Goal: Book appointment/travel/reservation

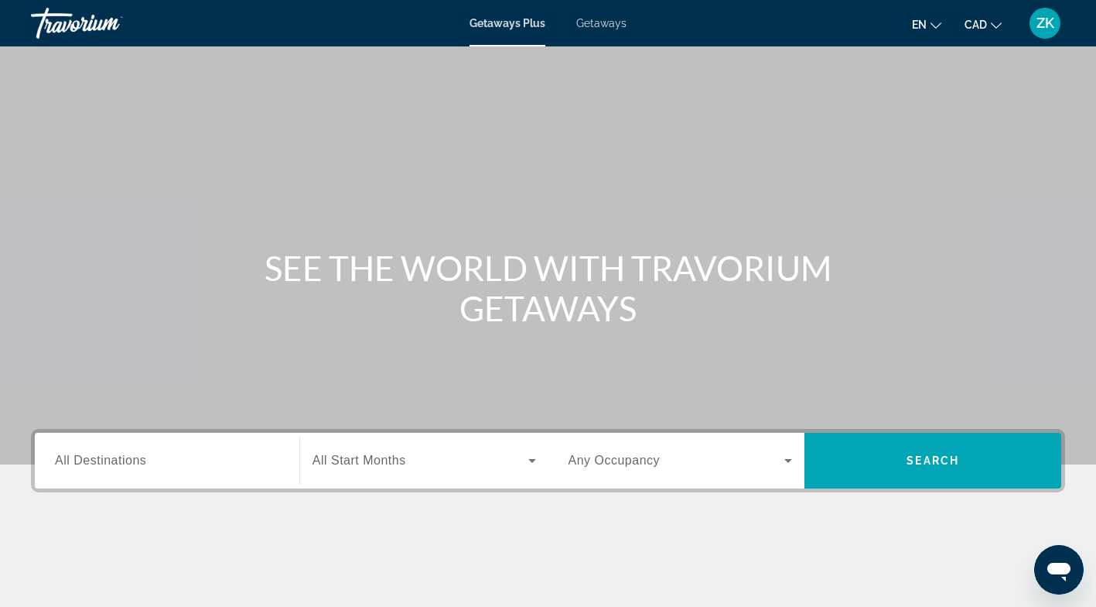
click at [594, 25] on span "Getaways" at bounding box center [601, 23] width 50 height 12
click at [142, 463] on span "All Destinations" at bounding box center [100, 459] width 91 height 13
click at [142, 463] on input "Destination All Destinations" at bounding box center [167, 461] width 224 height 19
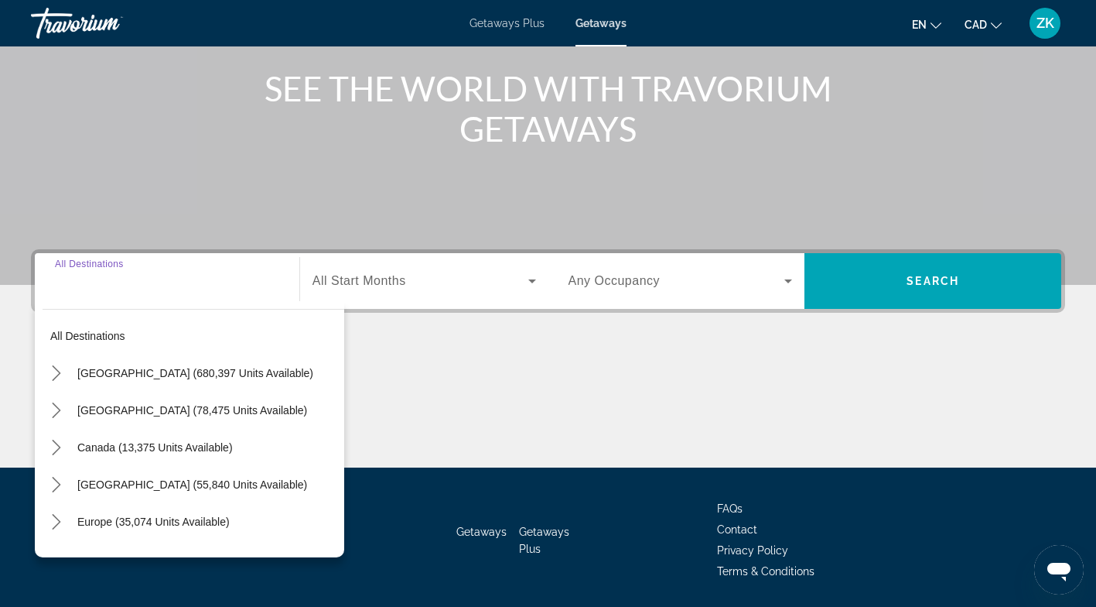
scroll to position [230, 0]
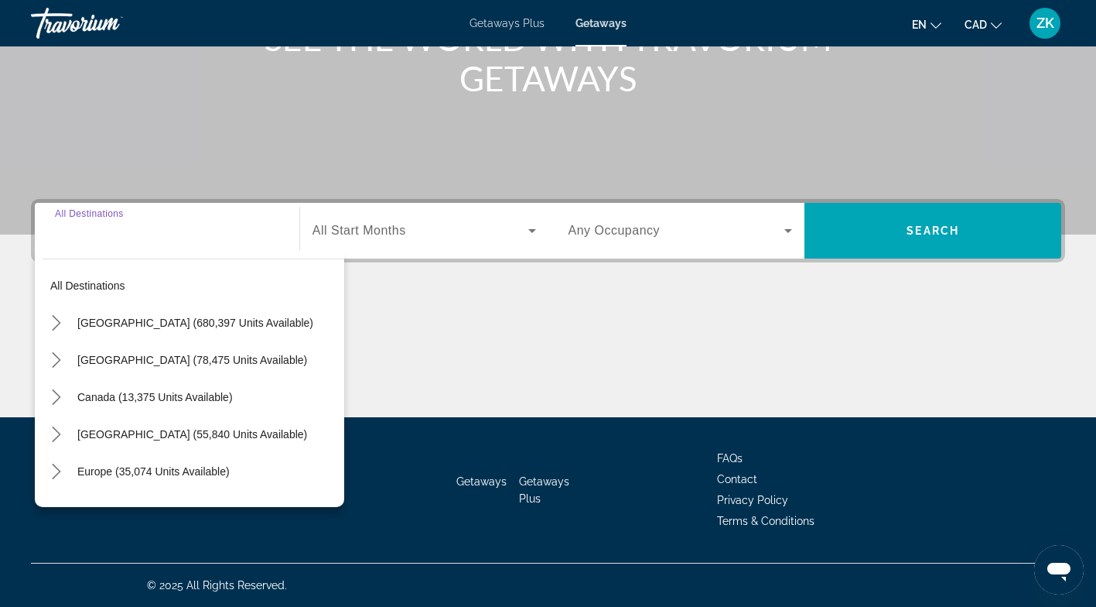
click at [44, 470] on mat-icon "Toggle Europe (35,074 units available) submenu" at bounding box center [56, 471] width 27 height 27
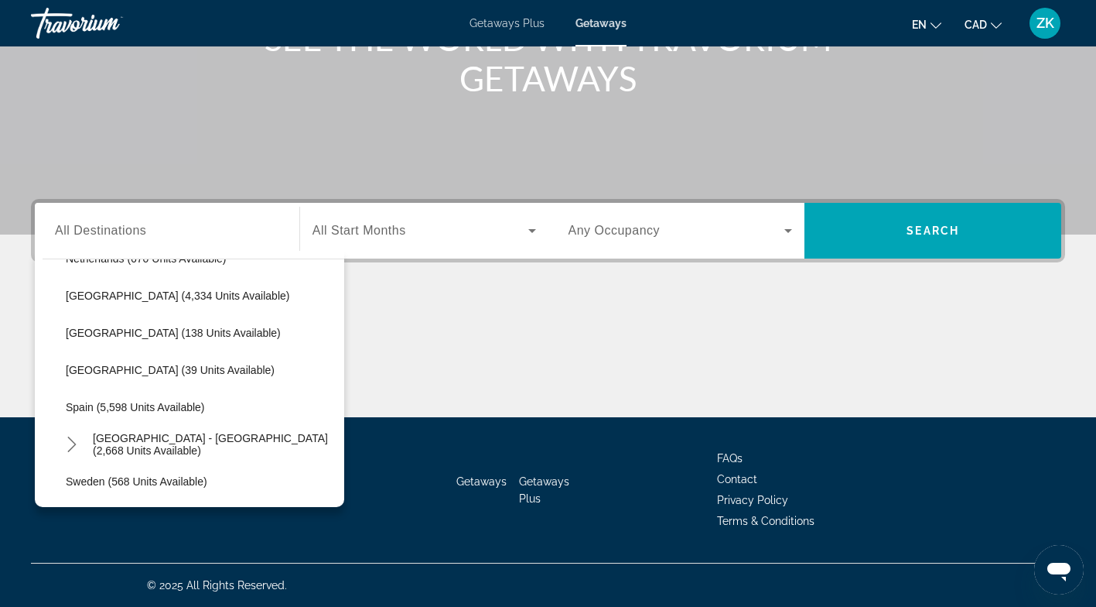
scroll to position [698, 0]
click at [142, 406] on span "Spain (5,598 units available)" at bounding box center [135, 404] width 139 height 12
type input "**********"
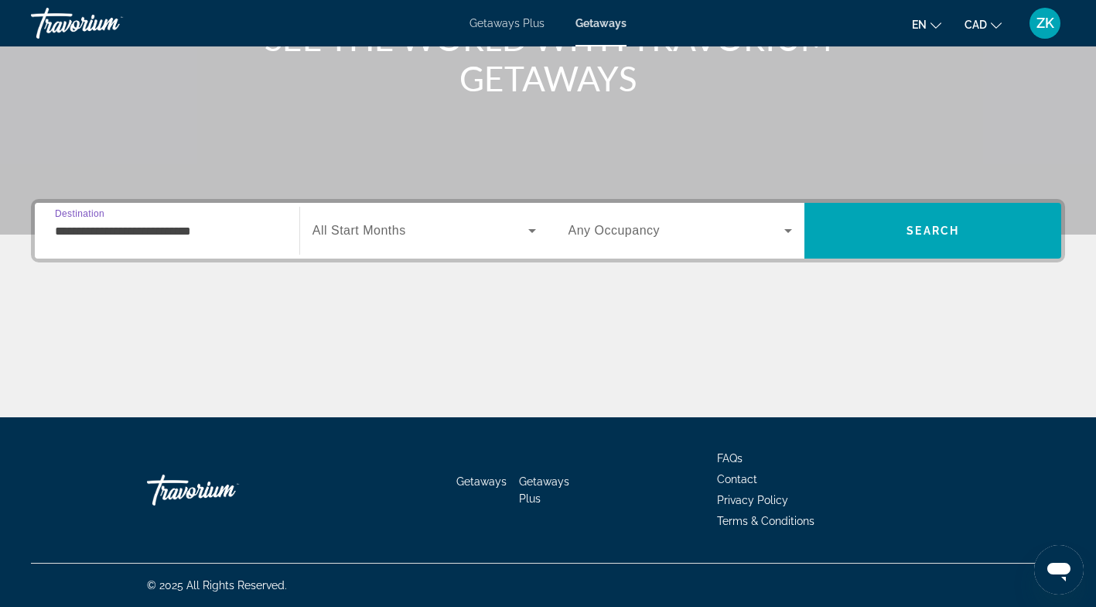
click at [952, 236] on span "Search" at bounding box center [933, 230] width 53 height 12
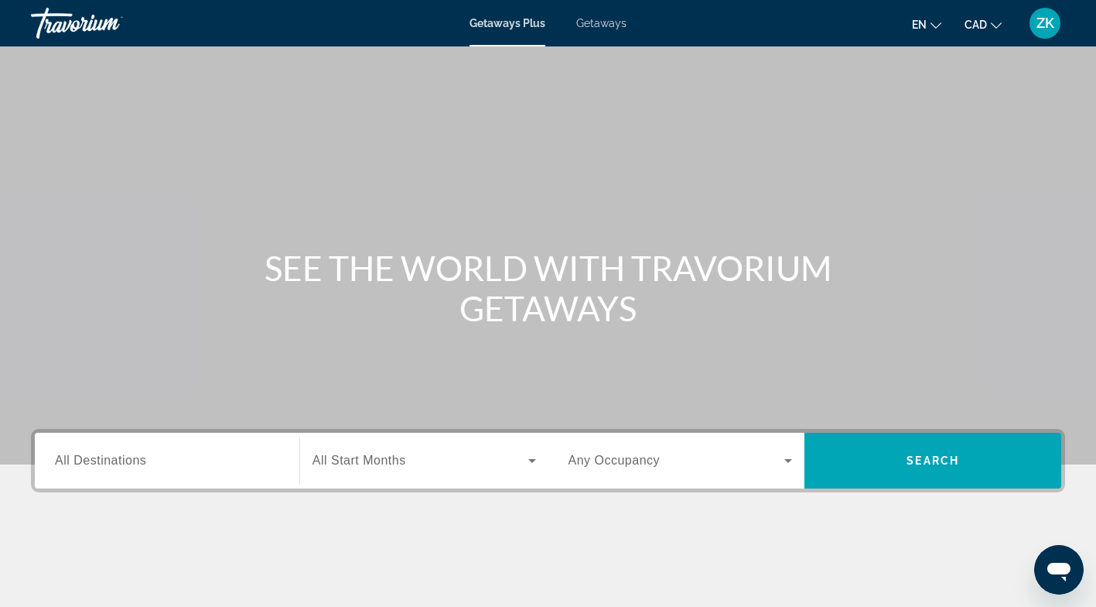
click at [603, 25] on span "Getaways" at bounding box center [601, 23] width 50 height 12
click at [186, 456] on input "Destination All Destinations" at bounding box center [167, 461] width 224 height 19
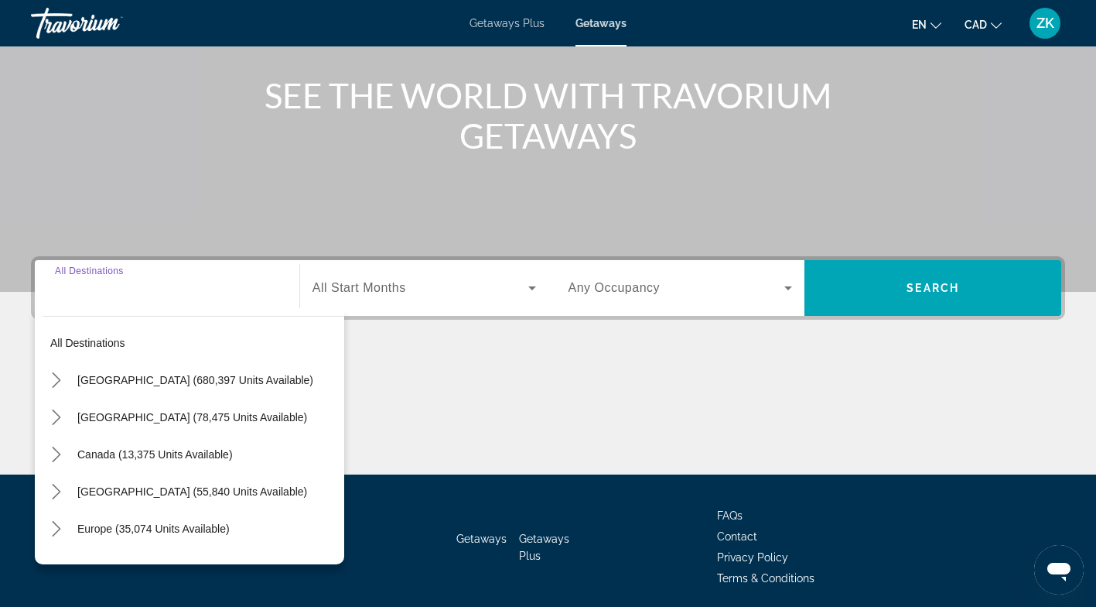
scroll to position [230, 0]
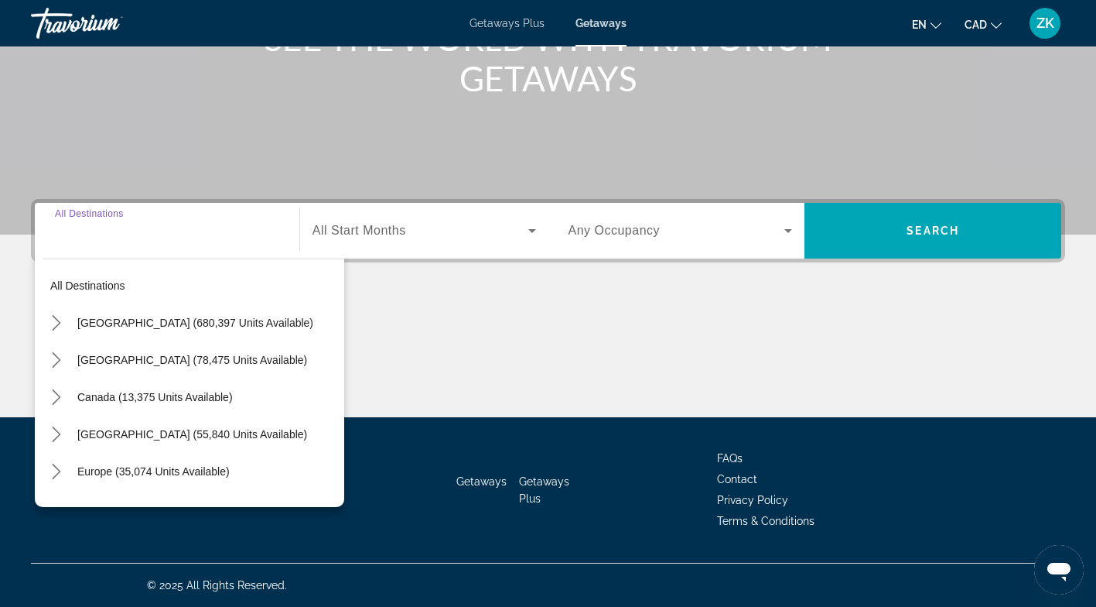
click at [53, 474] on icon "Toggle Europe (35,074 units available) submenu" at bounding box center [56, 470] width 15 height 15
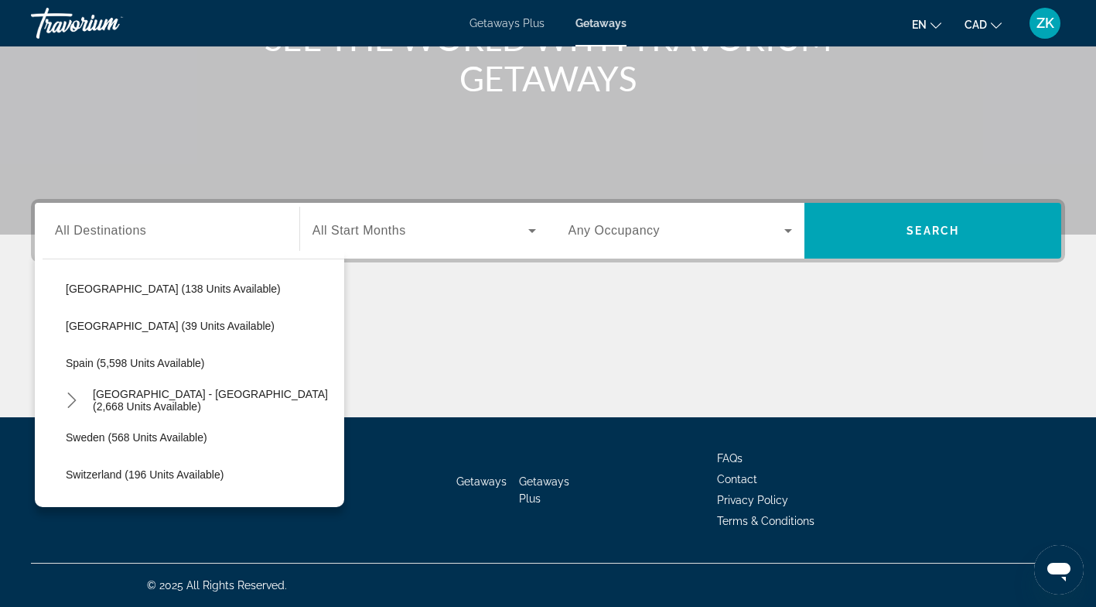
scroll to position [740, 0]
click at [149, 369] on span "Select destination: Spain (5,598 units available)" at bounding box center [201, 362] width 286 height 37
type input "**********"
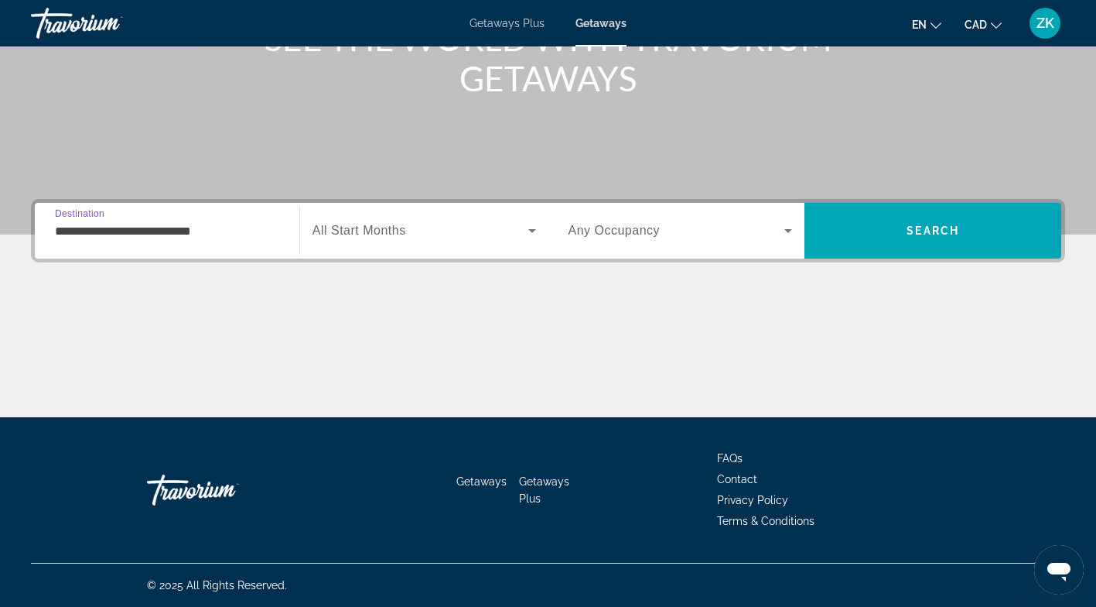
click at [939, 233] on span "Search" at bounding box center [933, 230] width 53 height 12
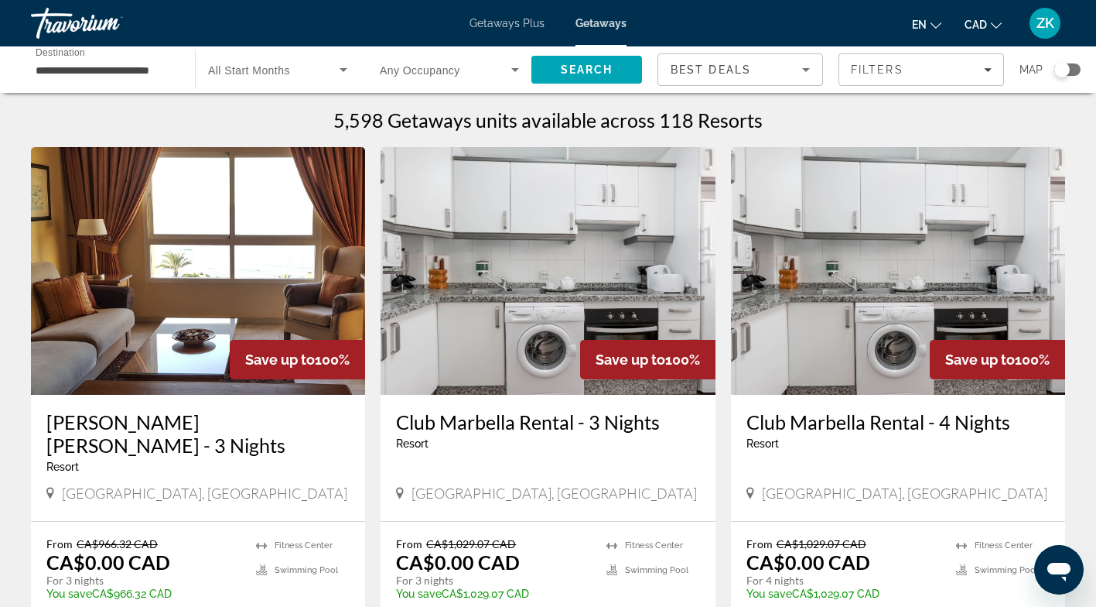
click at [1078, 71] on div "Search widget" at bounding box center [1067, 69] width 26 height 12
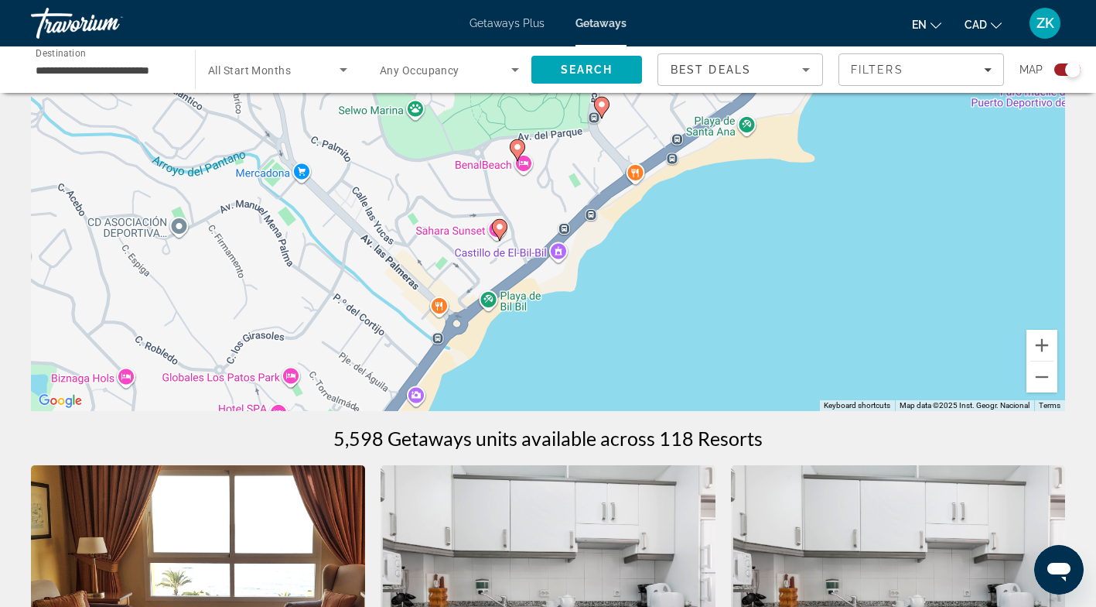
scroll to position [162, 0]
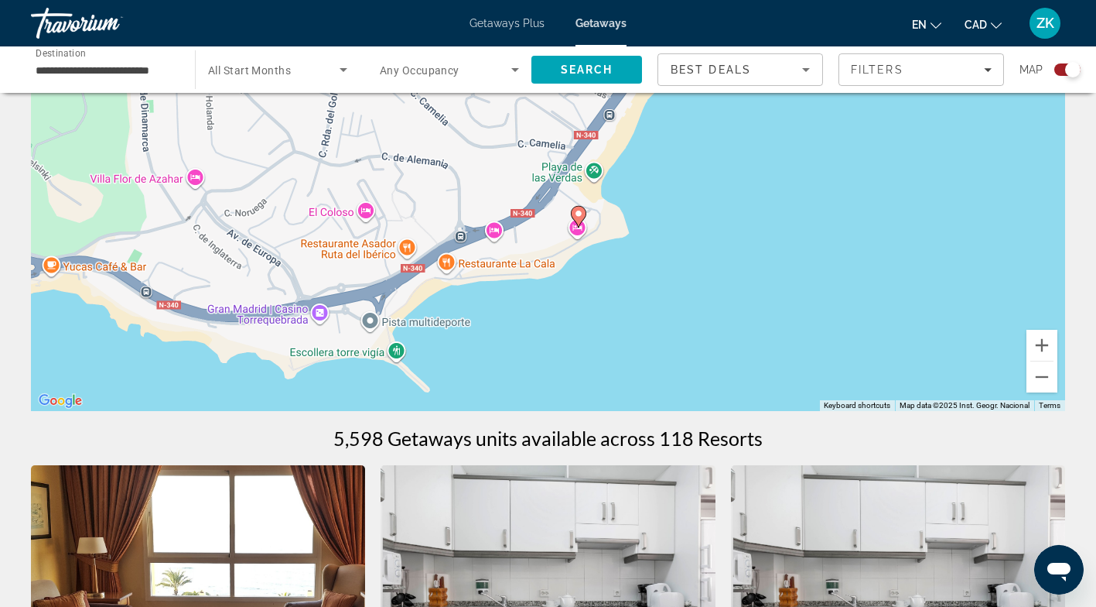
click at [578, 214] on div "To activate drag with keyboard, press Alt + Enter. Once in keyboard drag state,…" at bounding box center [548, 179] width 1034 height 464
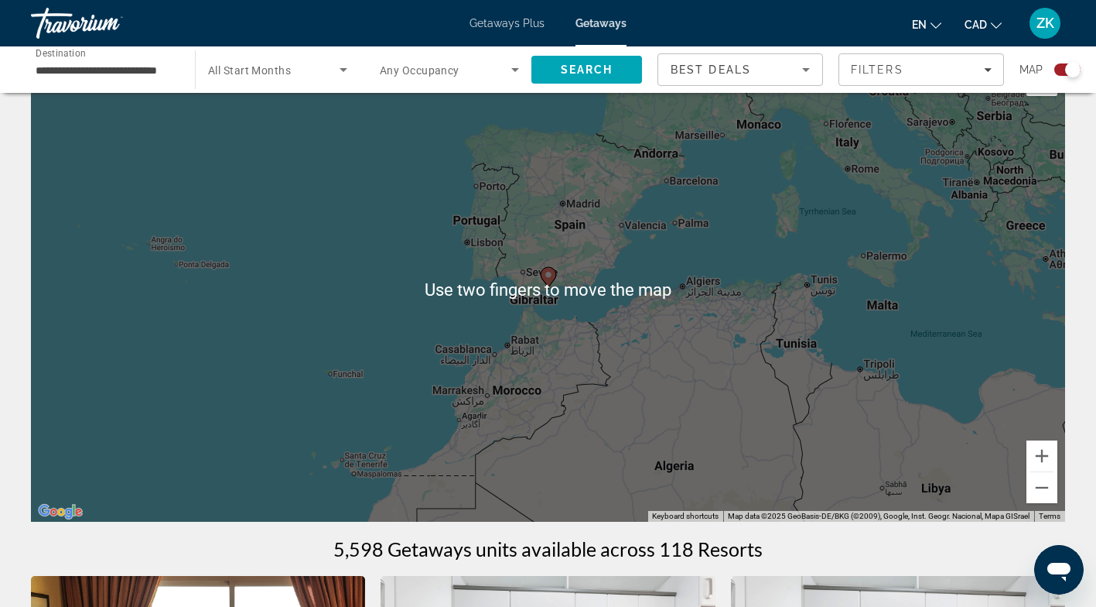
scroll to position [54, 0]
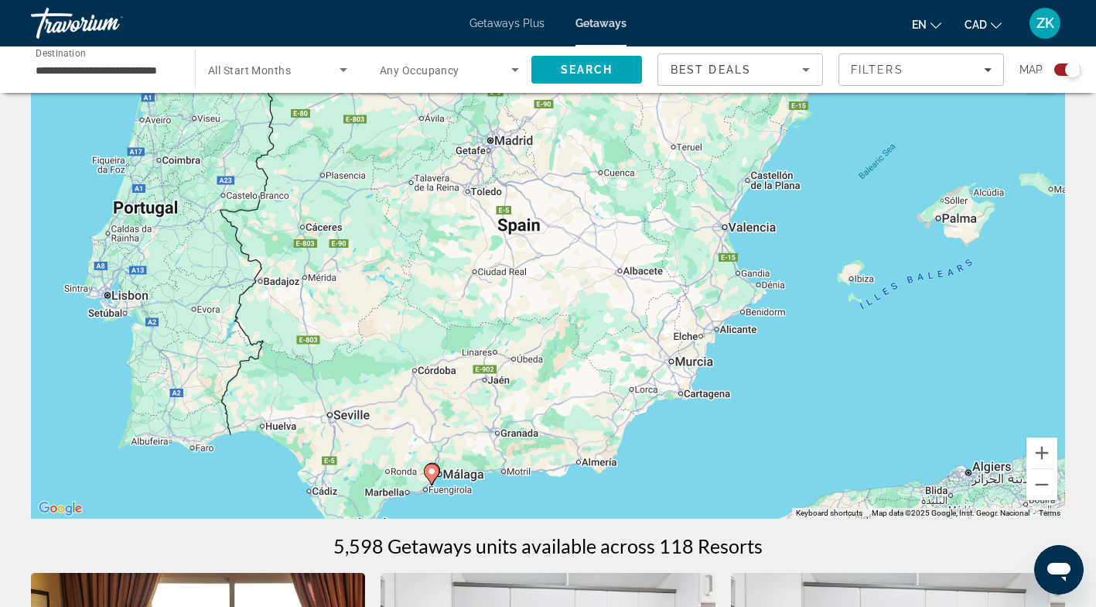
click at [433, 472] on image "Main content" at bounding box center [431, 471] width 9 height 9
type input "**********"
click at [432, 479] on icon "Main content" at bounding box center [431, 474] width 14 height 20
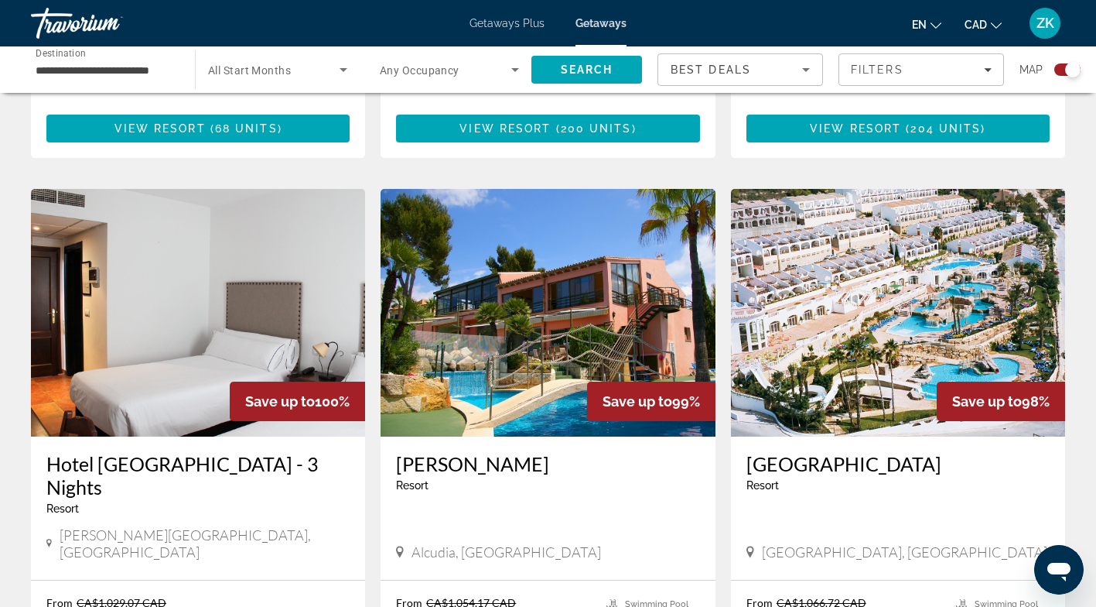
scroll to position [987, 0]
click at [805, 360] on img "Main content" at bounding box center [898, 313] width 334 height 248
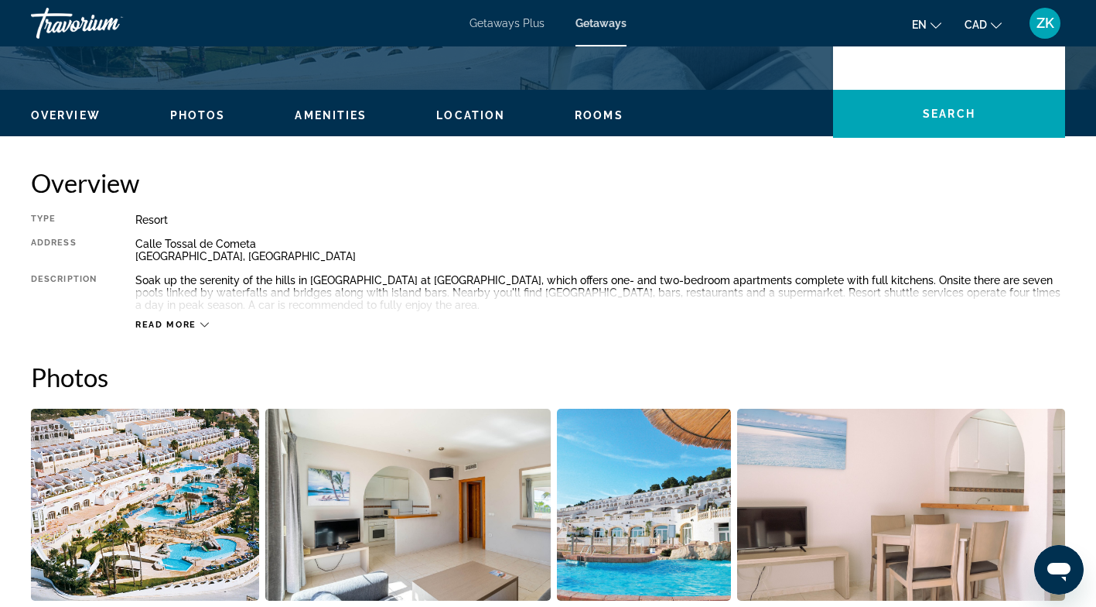
scroll to position [423, 0]
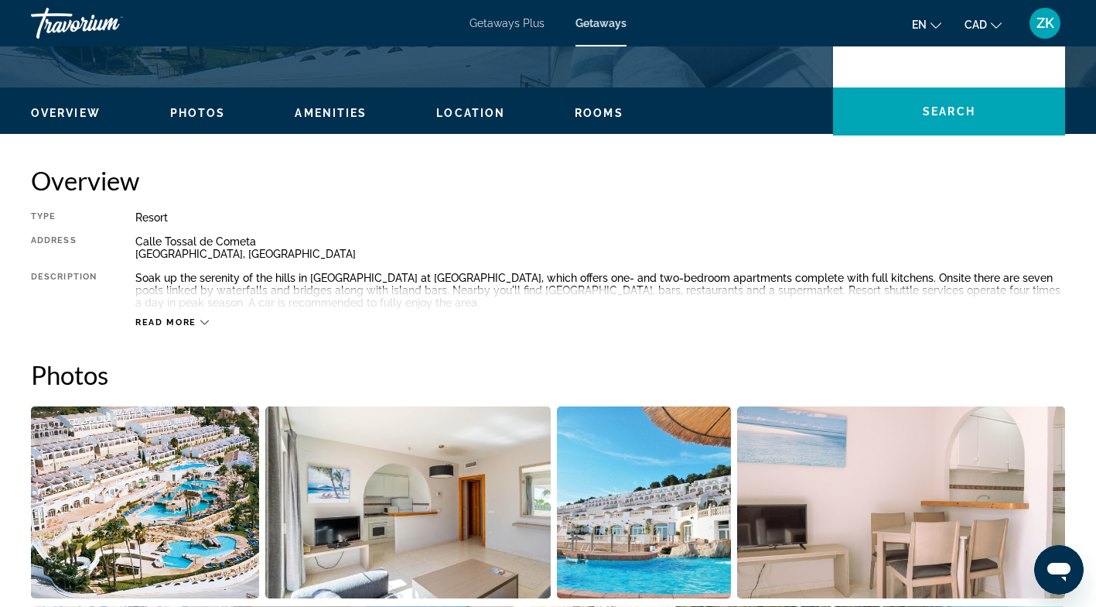
click at [186, 323] on span "Read more" at bounding box center [165, 322] width 61 height 10
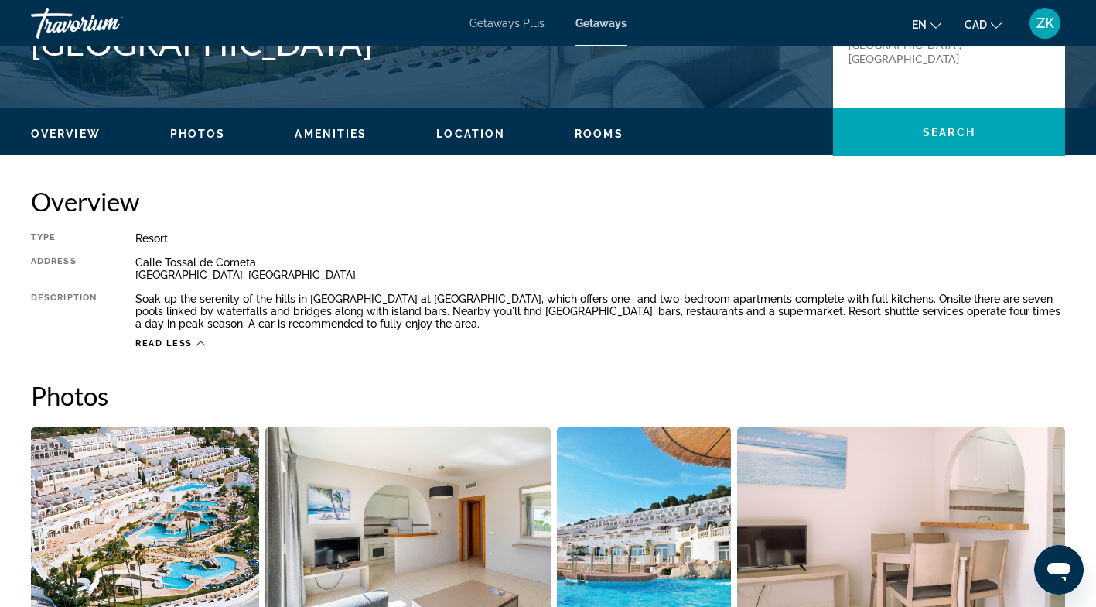
scroll to position [405, 0]
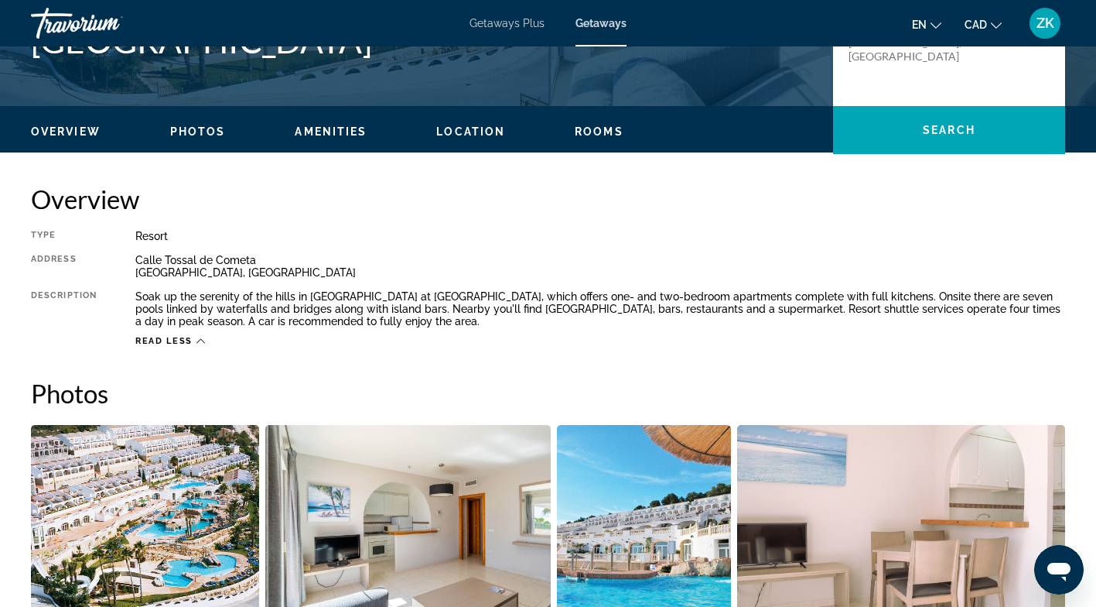
click at [439, 395] on h2 "Photos" at bounding box center [548, 393] width 1034 height 31
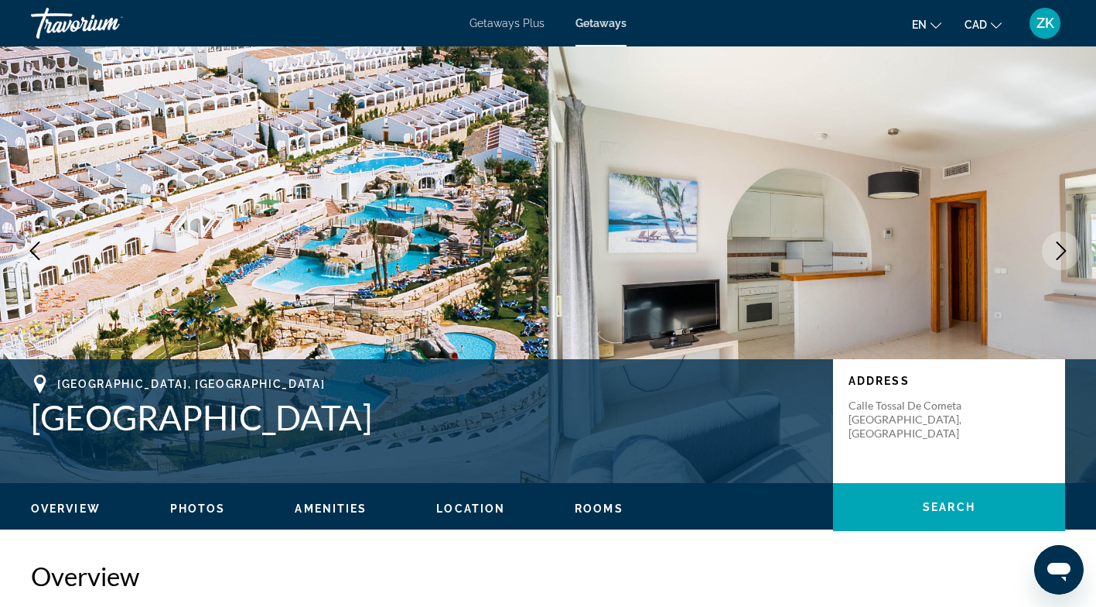
scroll to position [0, 0]
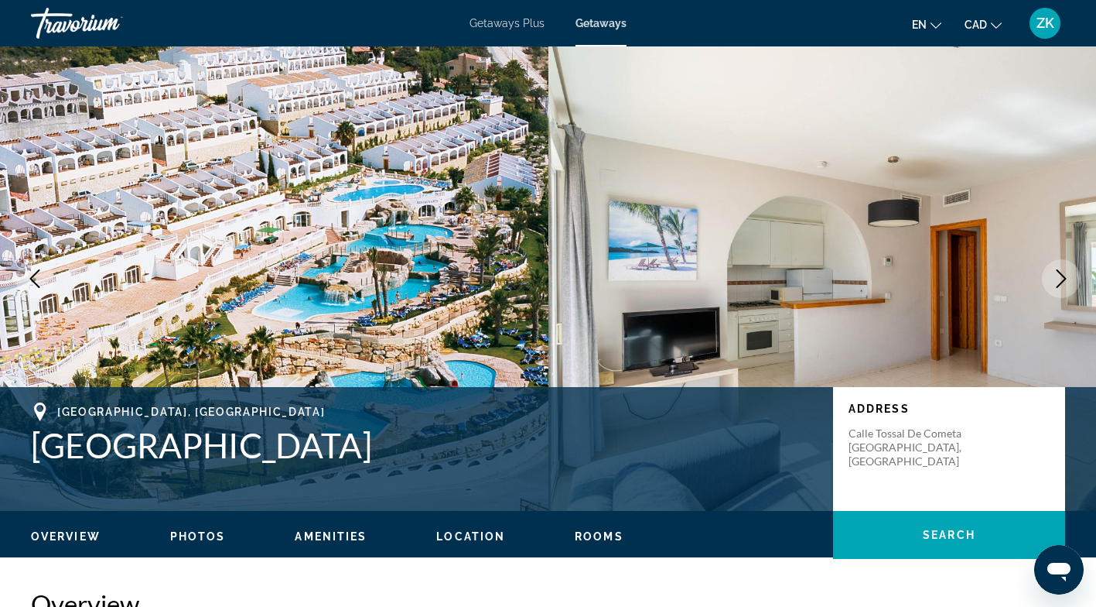
click at [458, 539] on span "Location" at bounding box center [470, 536] width 69 height 12
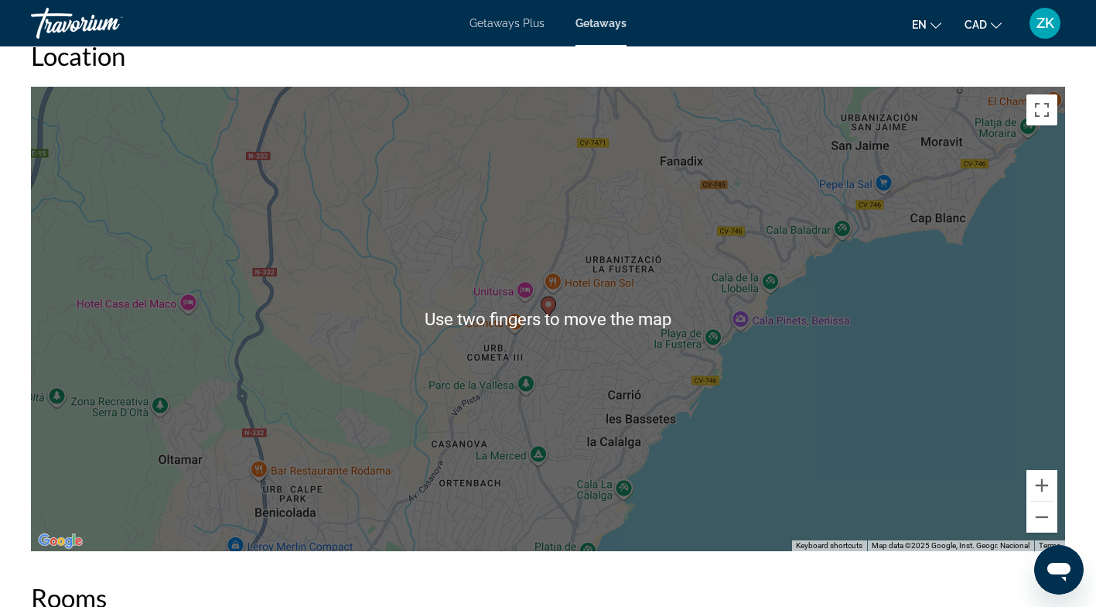
scroll to position [2112, 0]
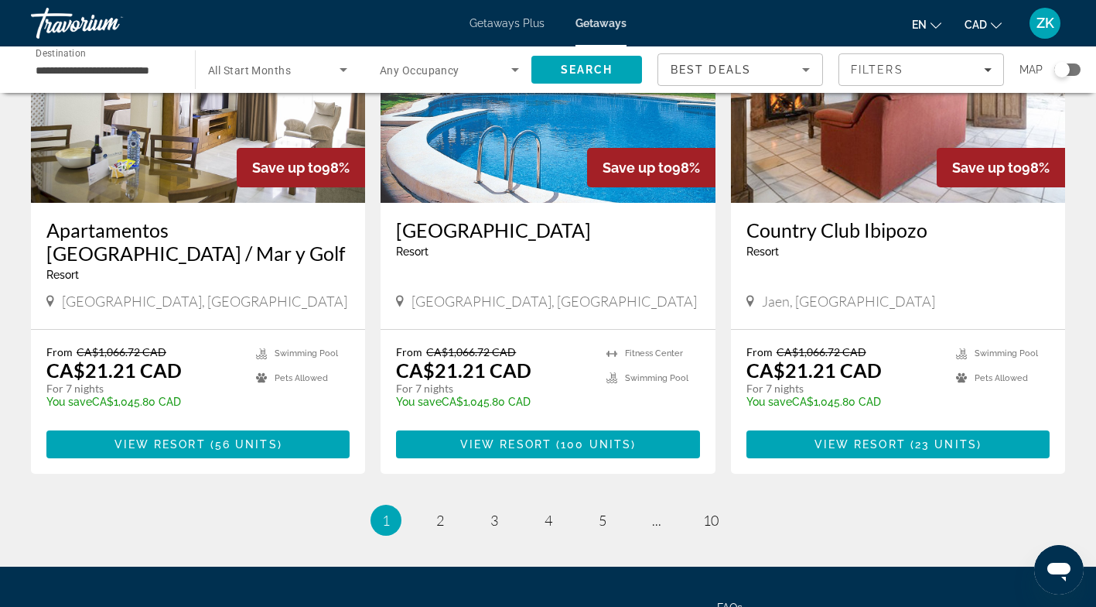
scroll to position [1849, 0]
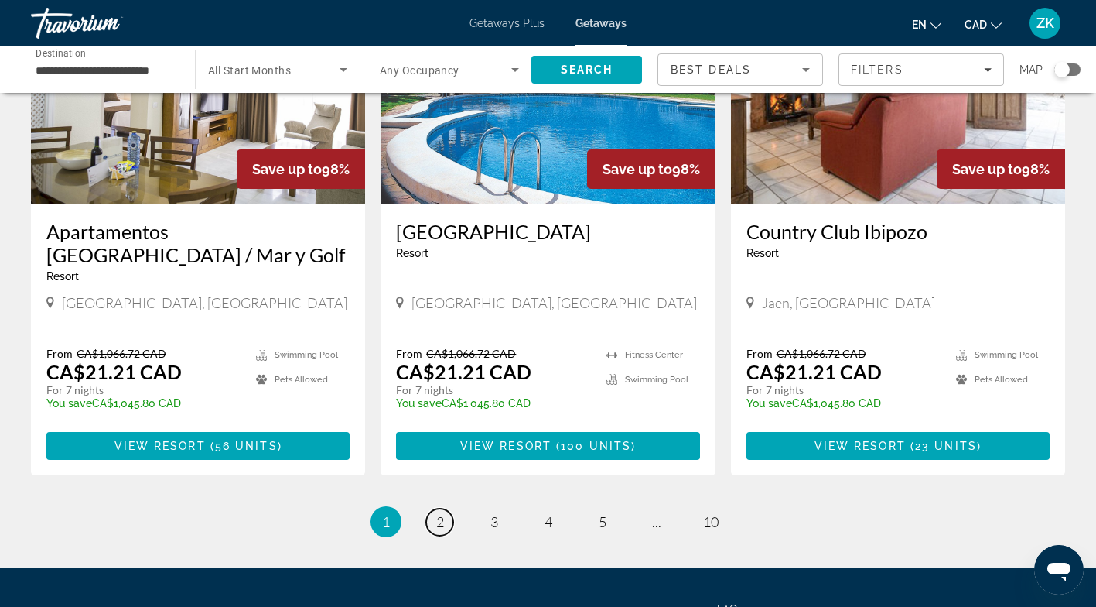
click at [439, 513] on span "2" at bounding box center [440, 521] width 8 height 17
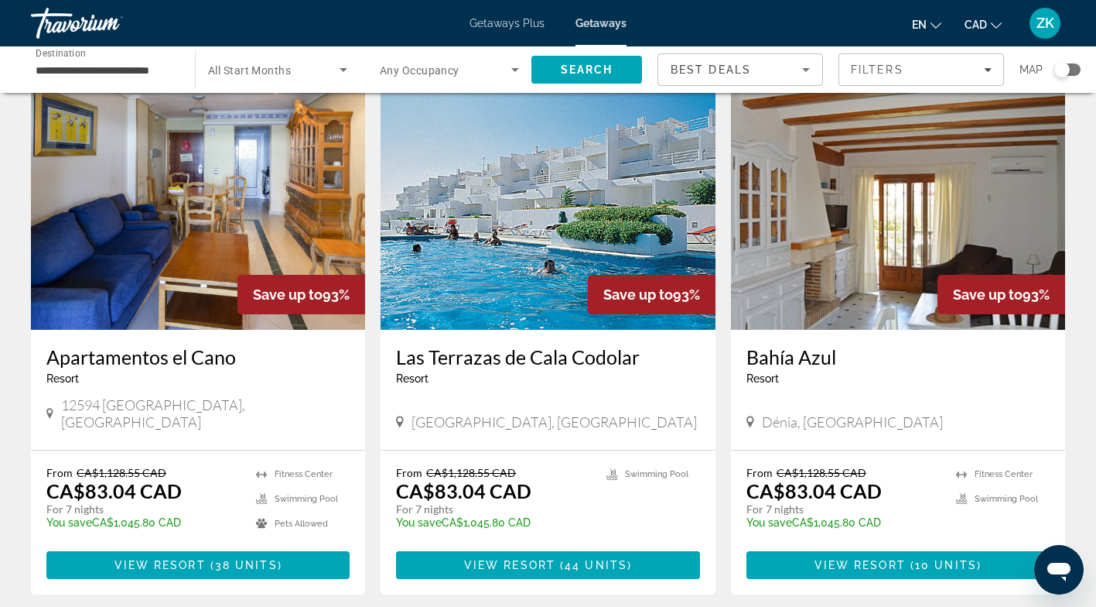
scroll to position [1726, 0]
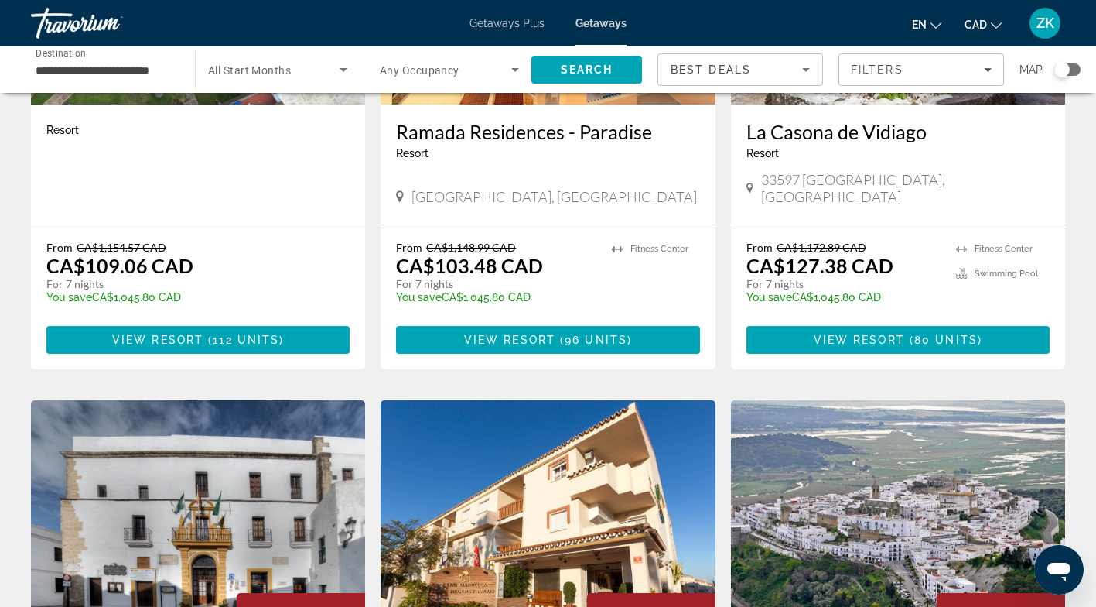
scroll to position [1423, 0]
click at [921, 400] on img "Main content" at bounding box center [898, 524] width 334 height 248
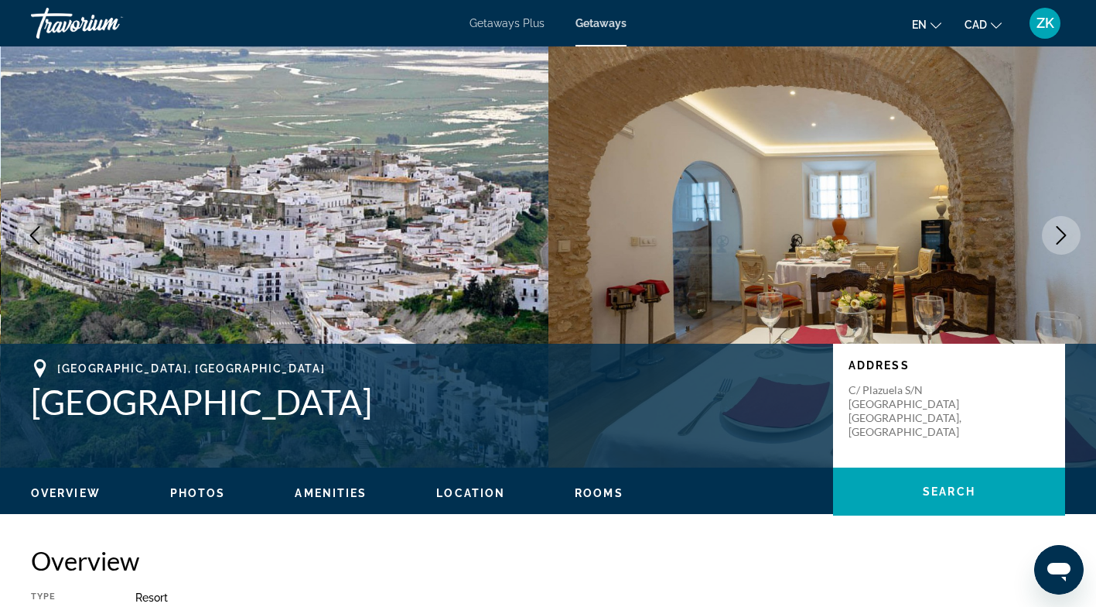
scroll to position [46, 0]
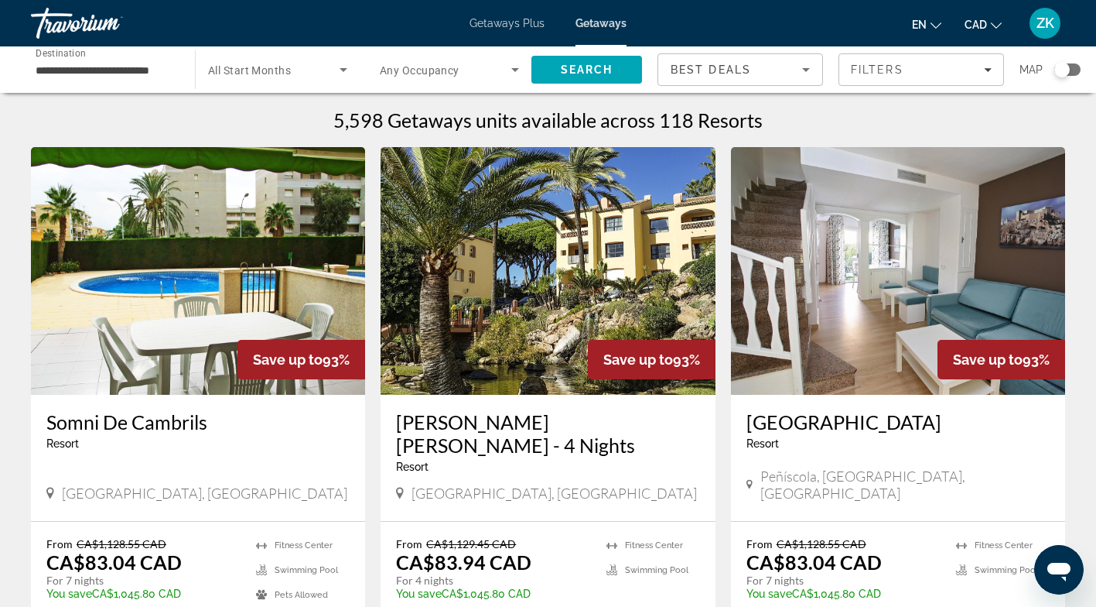
click at [343, 70] on icon "Search widget" at bounding box center [344, 70] width 8 height 4
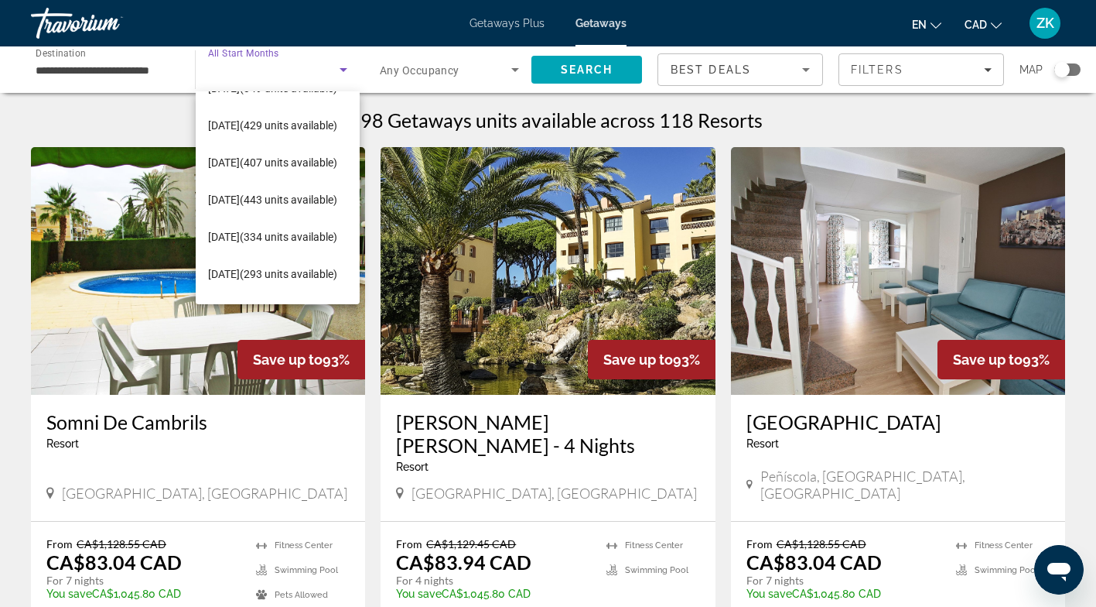
scroll to position [212, 0]
click at [282, 197] on span "[DATE] (443 units available)" at bounding box center [272, 201] width 129 height 19
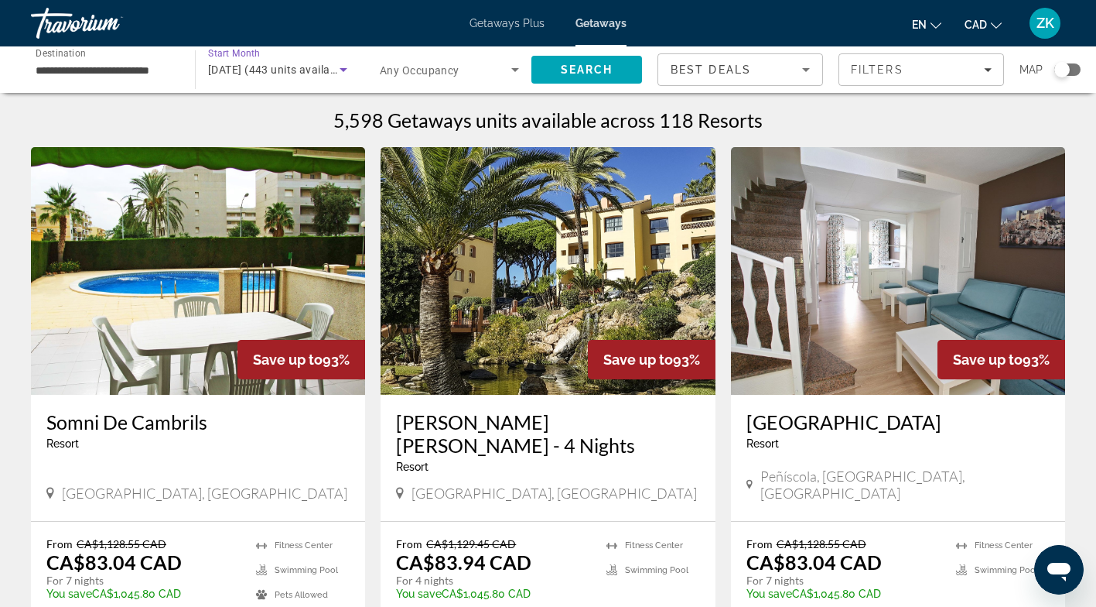
click at [596, 75] on span "Search" at bounding box center [587, 69] width 53 height 12
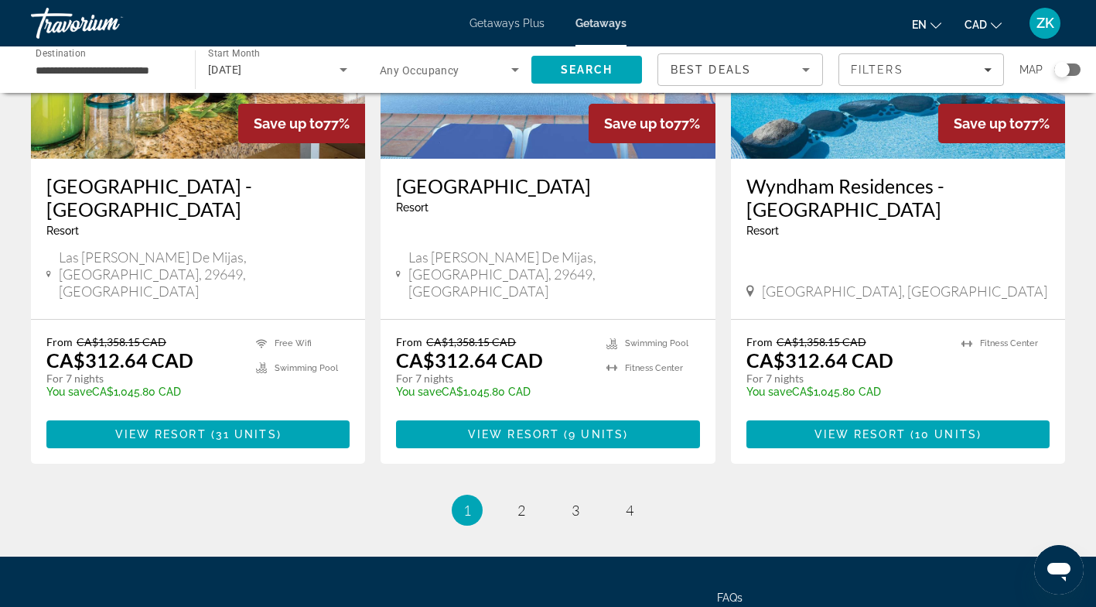
scroll to position [1966, 0]
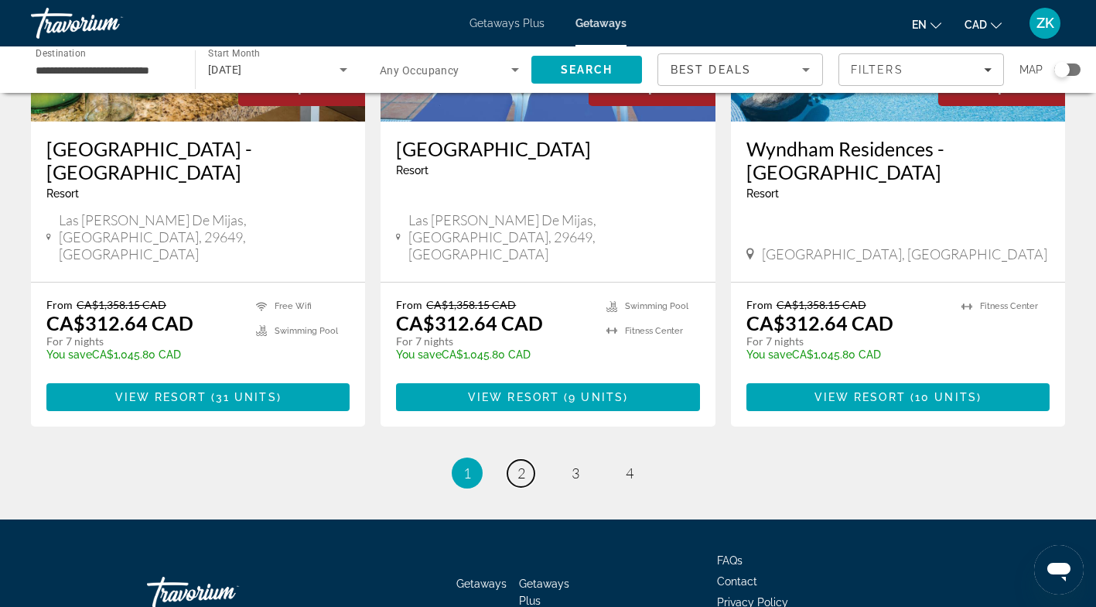
click at [521, 464] on span "2" at bounding box center [522, 472] width 8 height 17
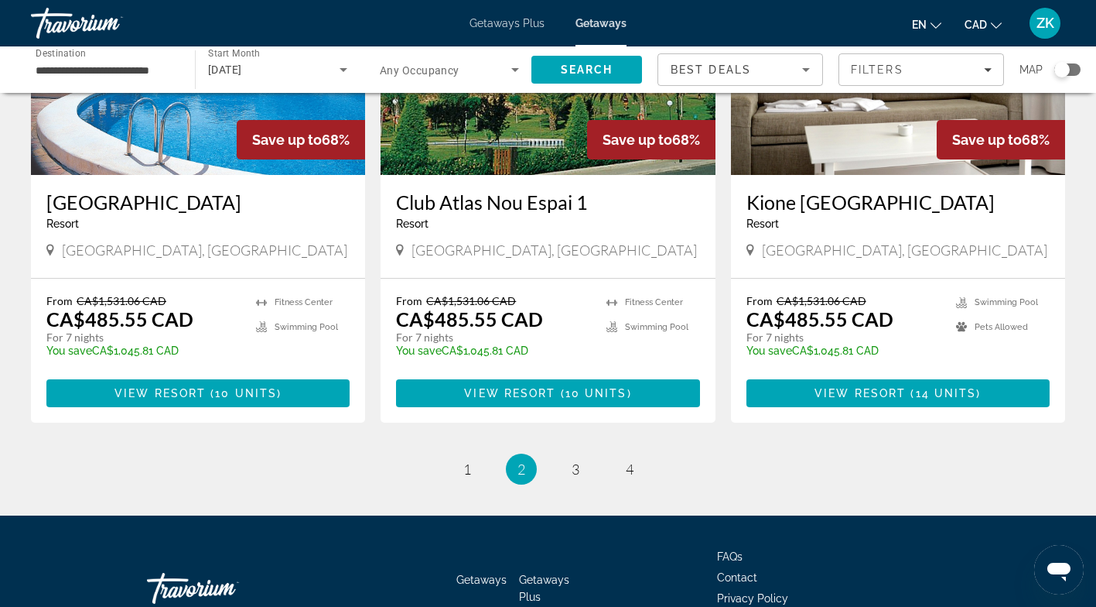
scroll to position [1966, 0]
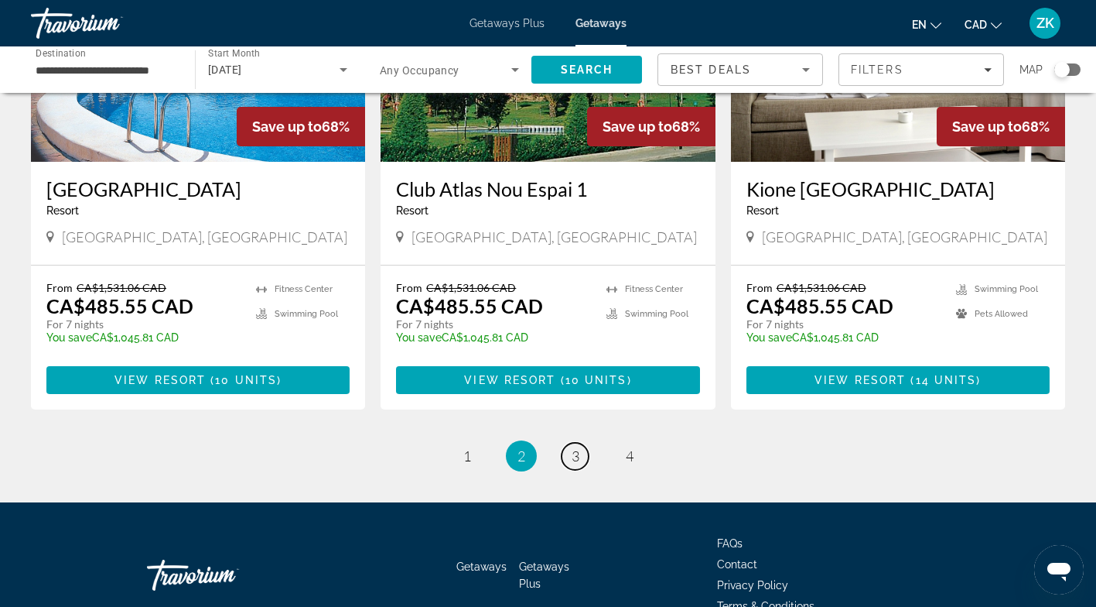
click at [566, 443] on link "page 3" at bounding box center [575, 456] width 27 height 27
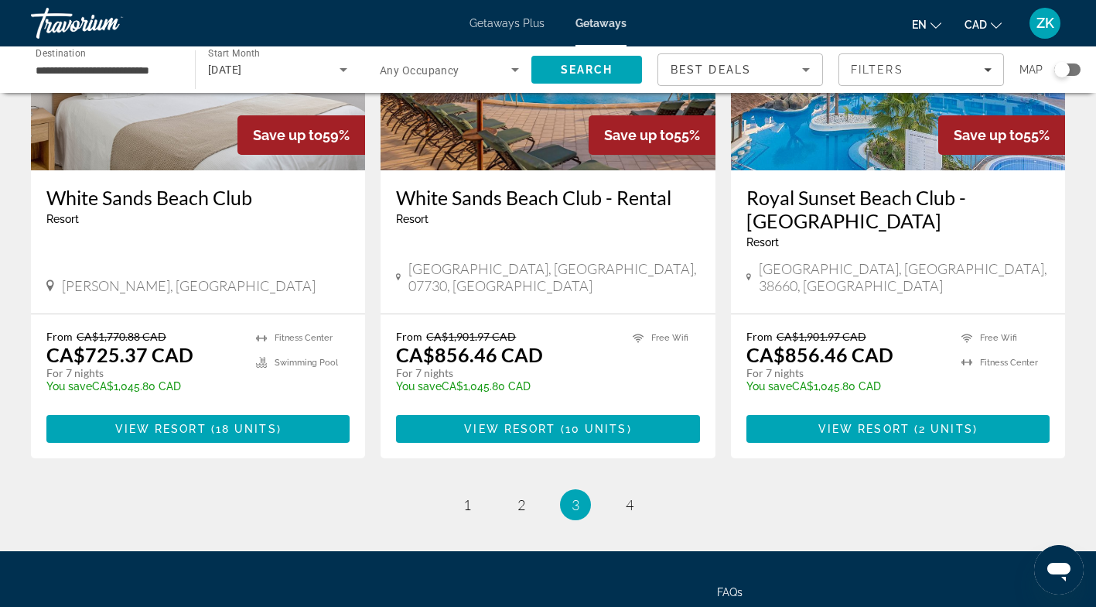
scroll to position [1966, 0]
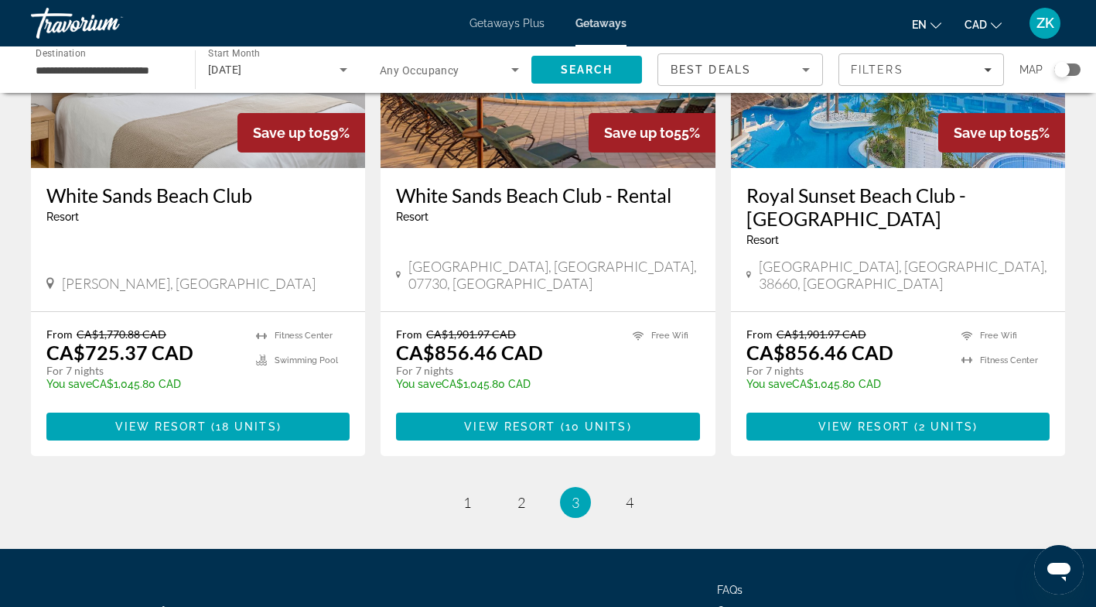
click at [630, 494] on span "4" at bounding box center [630, 502] width 8 height 17
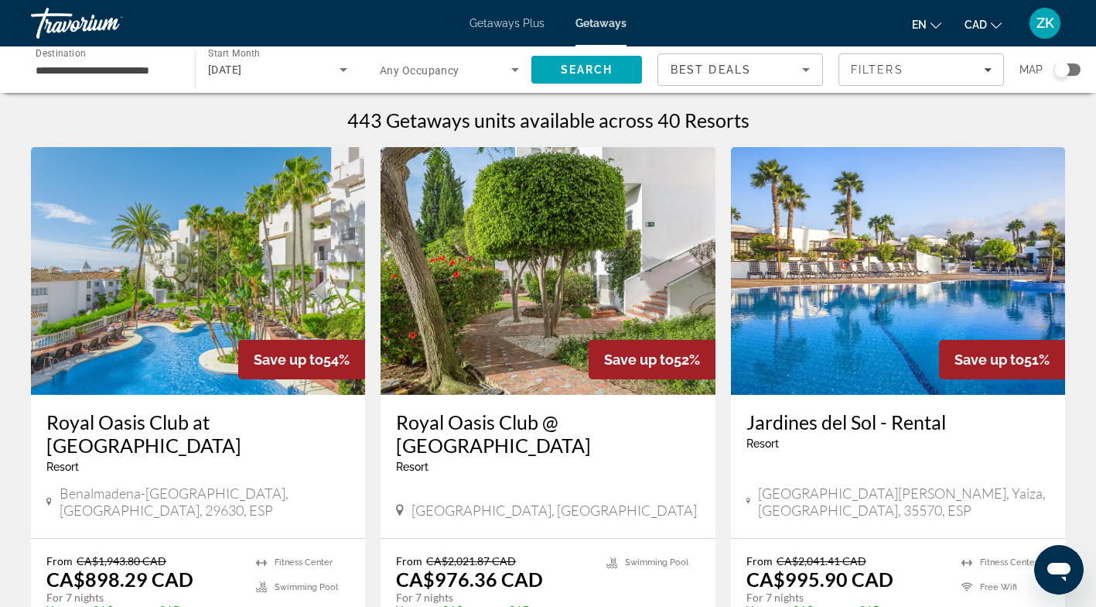
click at [1074, 73] on div "Search widget" at bounding box center [1067, 69] width 26 height 12
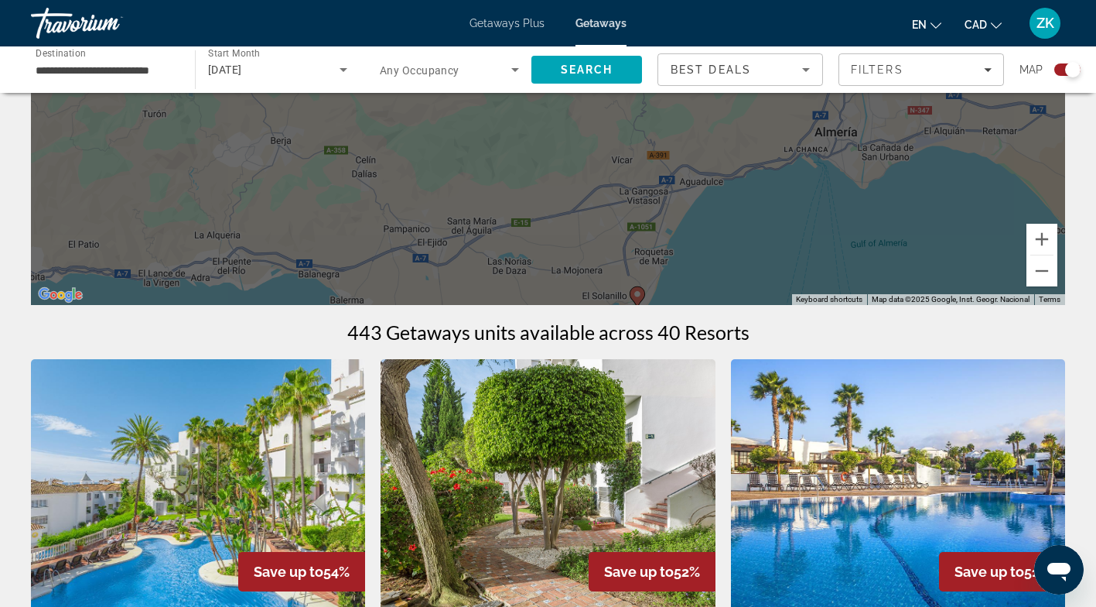
scroll to position [264, 0]
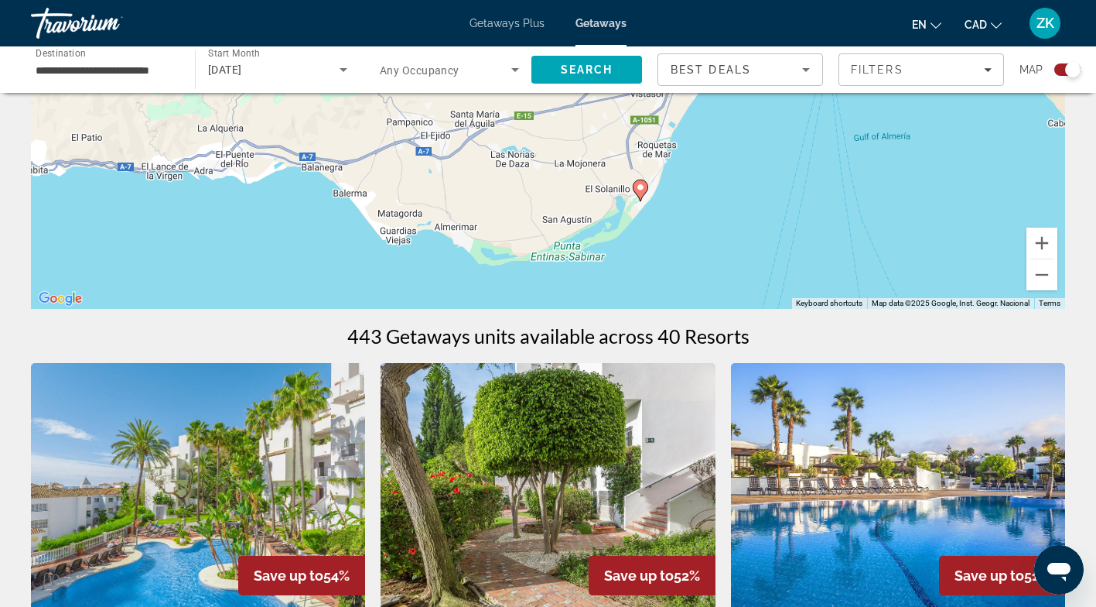
click at [640, 186] on div "To activate drag with keyboard, press Alt + Enter. Once in keyboard drag state,…" at bounding box center [548, 76] width 1034 height 464
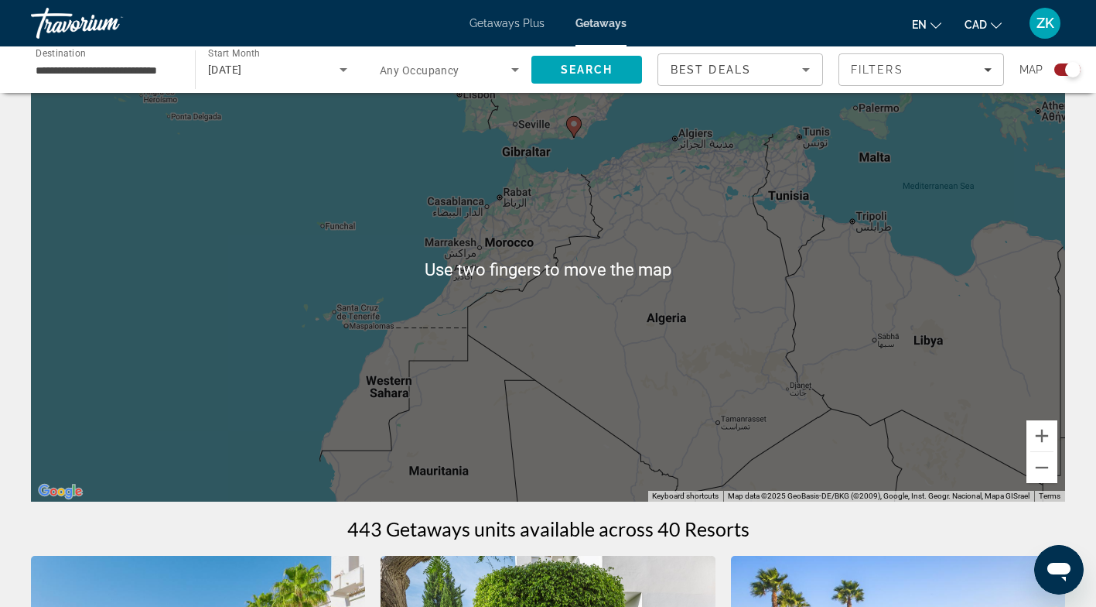
scroll to position [70, 0]
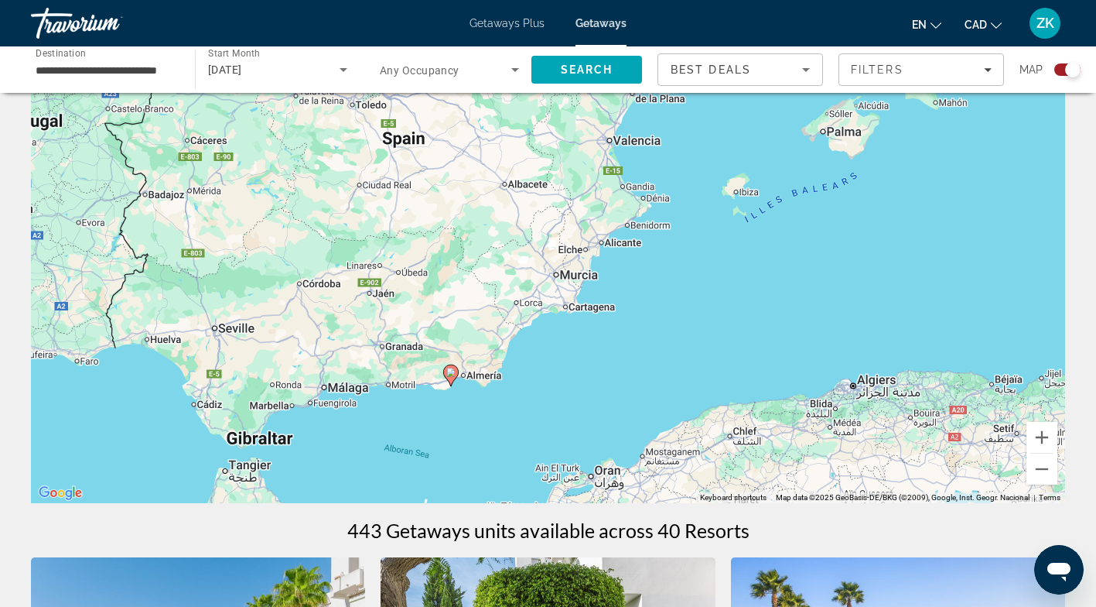
click at [451, 371] on image "Main content" at bounding box center [450, 371] width 9 height 9
type input "**********"
click at [453, 376] on image "Main content" at bounding box center [450, 371] width 9 height 9
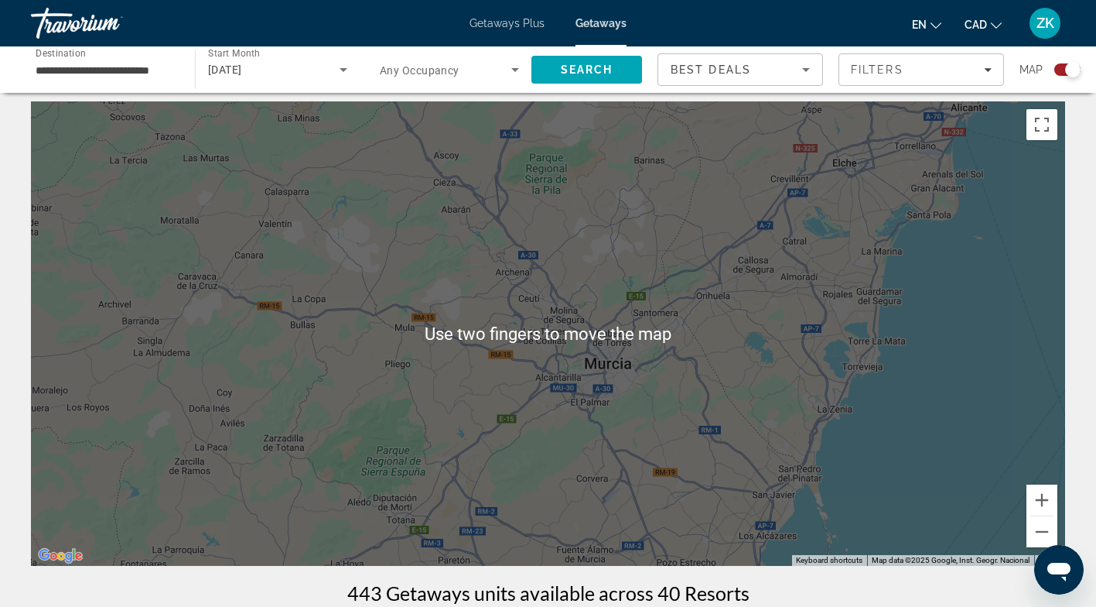
scroll to position [6, 0]
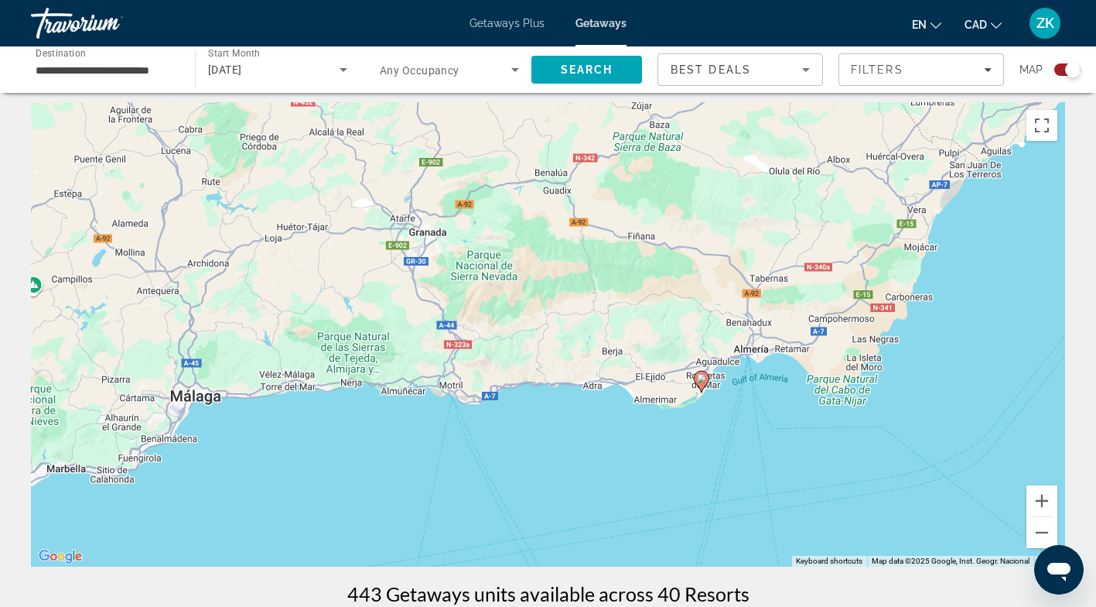
click at [701, 378] on image "Main content" at bounding box center [701, 378] width 9 height 9
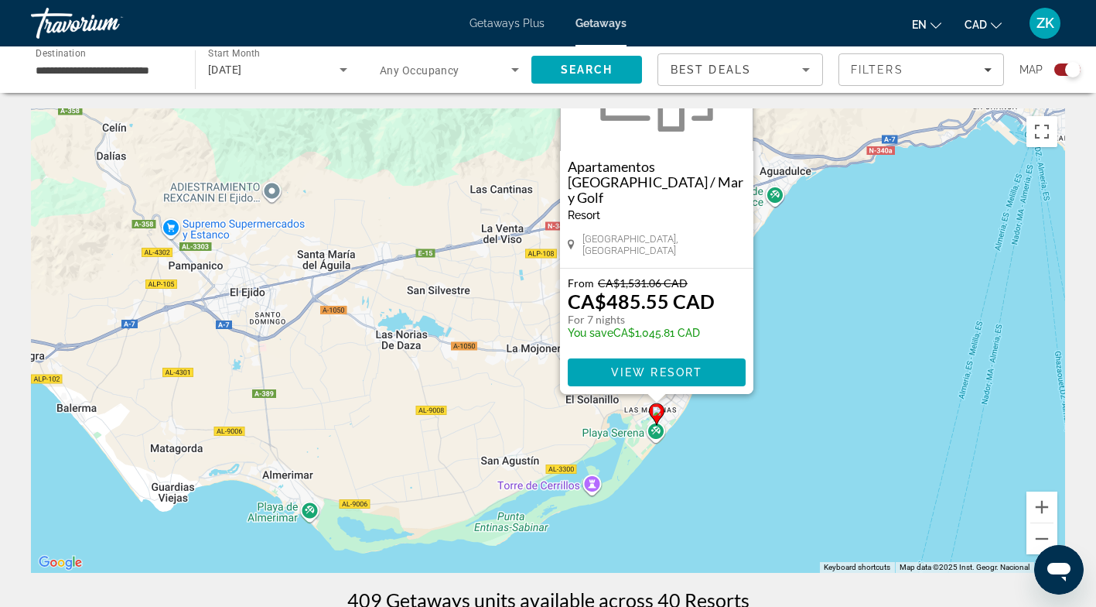
click at [666, 374] on span "View Resort" at bounding box center [655, 372] width 91 height 12
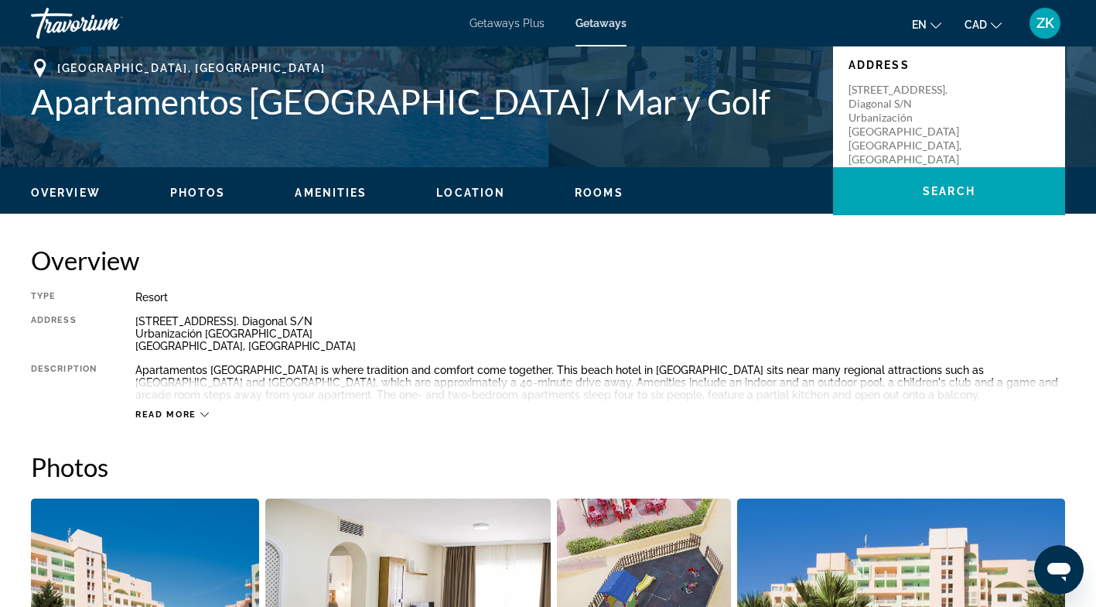
scroll to position [347, 0]
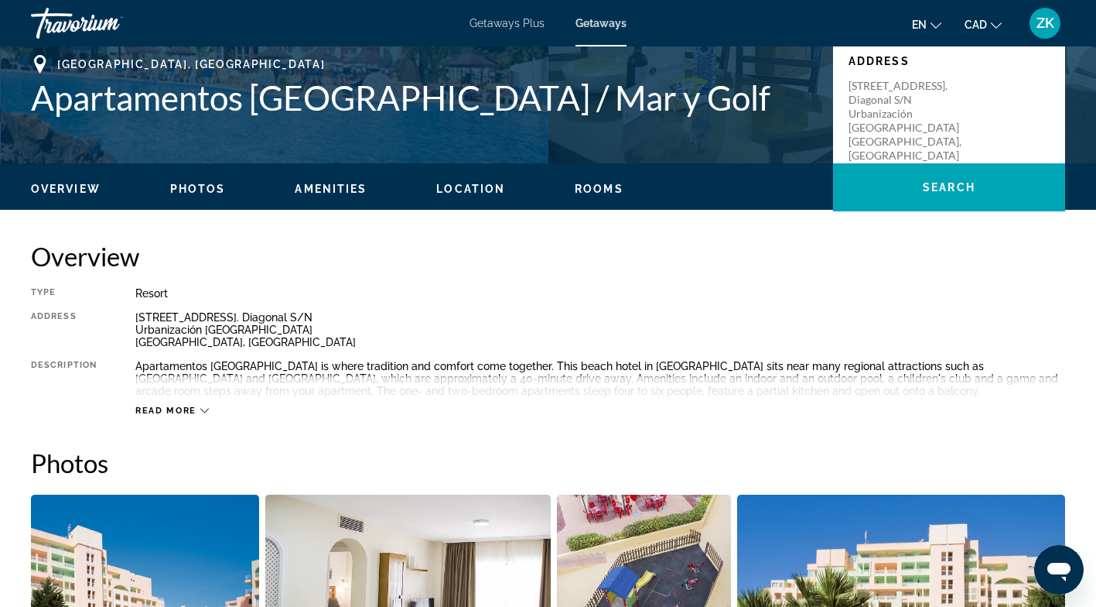
click at [191, 408] on span "Read more" at bounding box center [165, 410] width 61 height 10
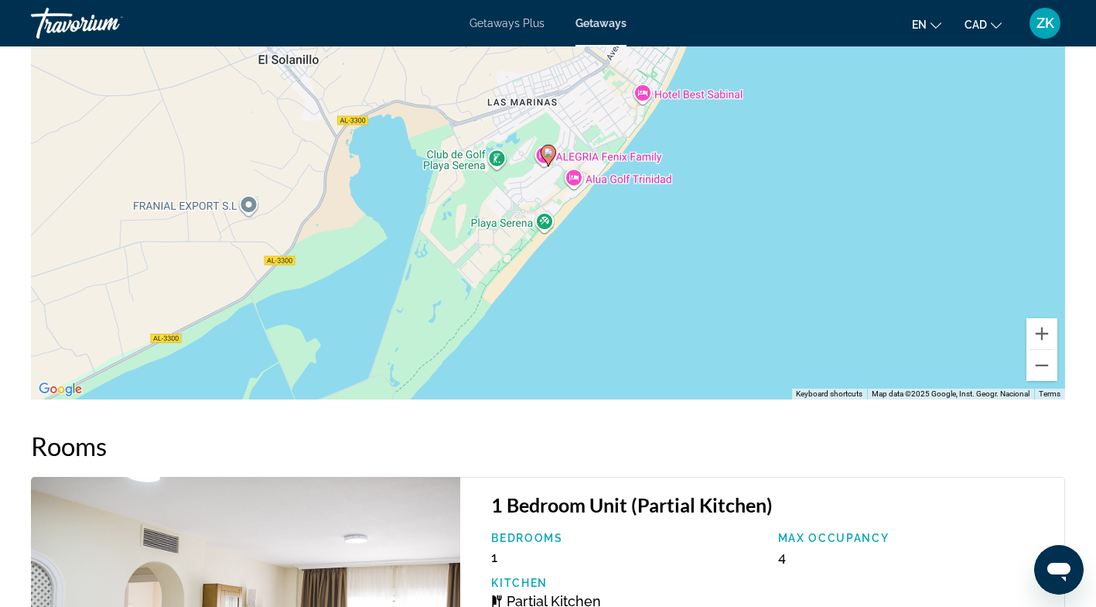
scroll to position [2370, 0]
click at [923, 335] on div "To activate drag with keyboard, press Alt + Enter. Once in keyboard drag state,…" at bounding box center [548, 168] width 1034 height 464
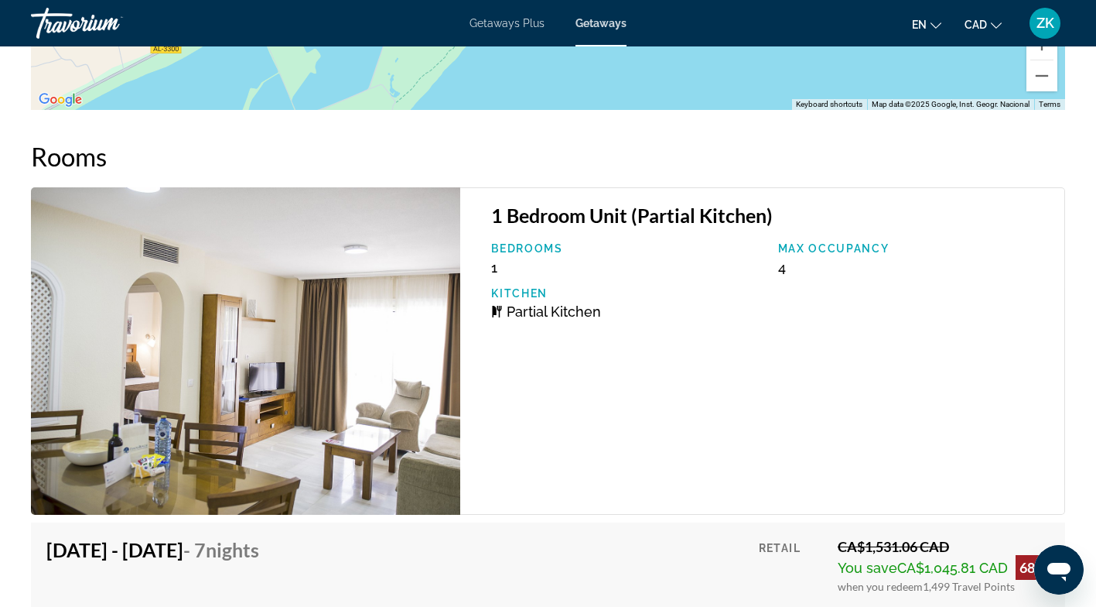
scroll to position [2661, 0]
click at [317, 401] on img "Main content" at bounding box center [245, 350] width 429 height 327
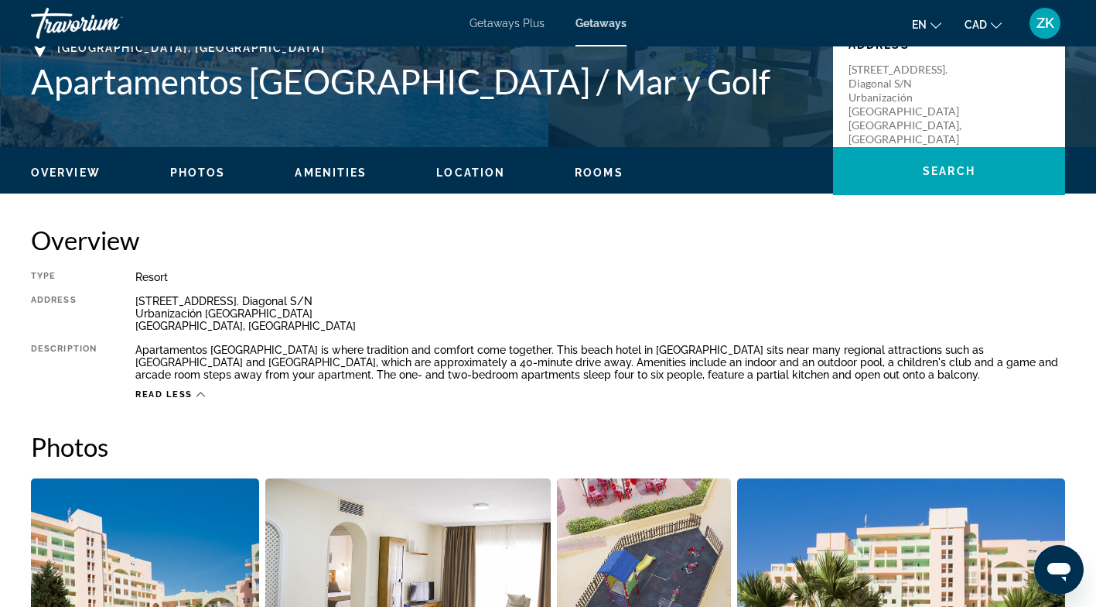
scroll to position [364, 0]
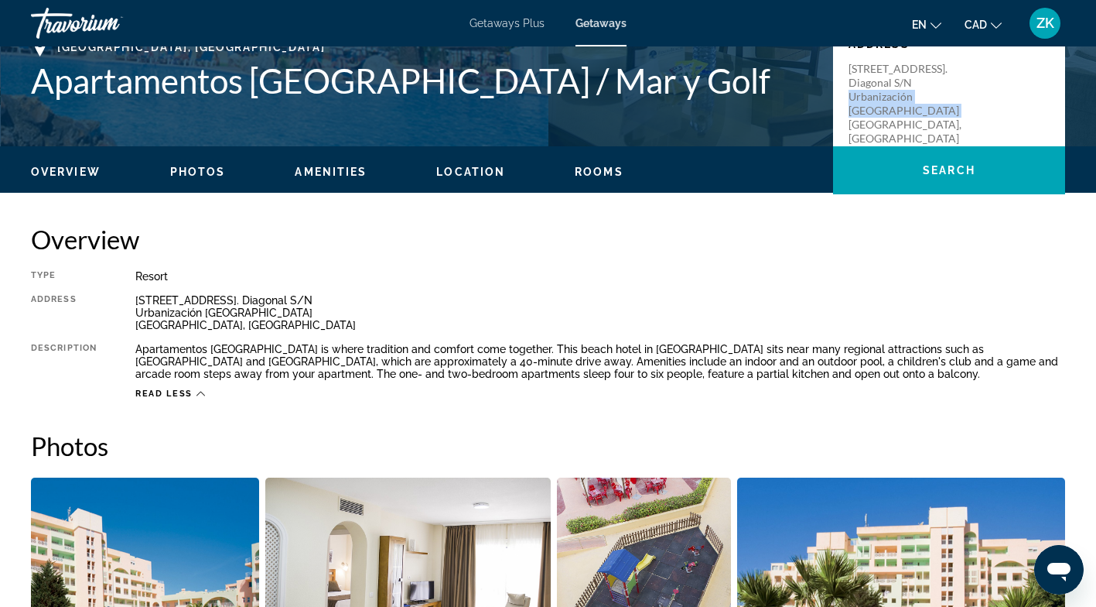
click at [980, 106] on div "[STREET_ADDRESS]. Diagonal S/N Urbanización [GEOGRAPHIC_DATA] [GEOGRAPHIC_DATA]…" at bounding box center [949, 104] width 201 height 84
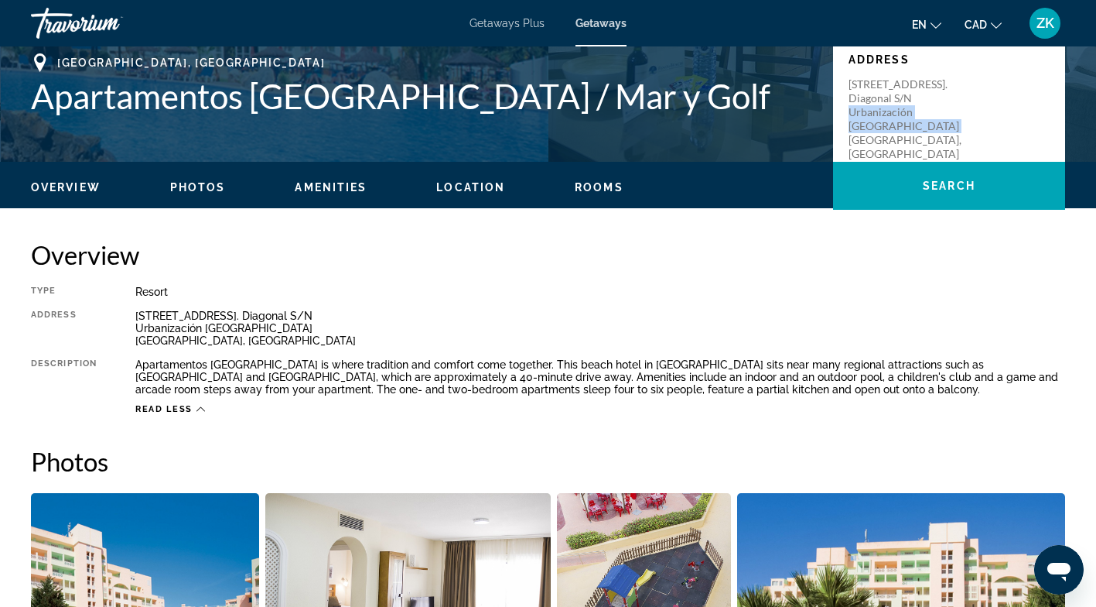
scroll to position [351, 0]
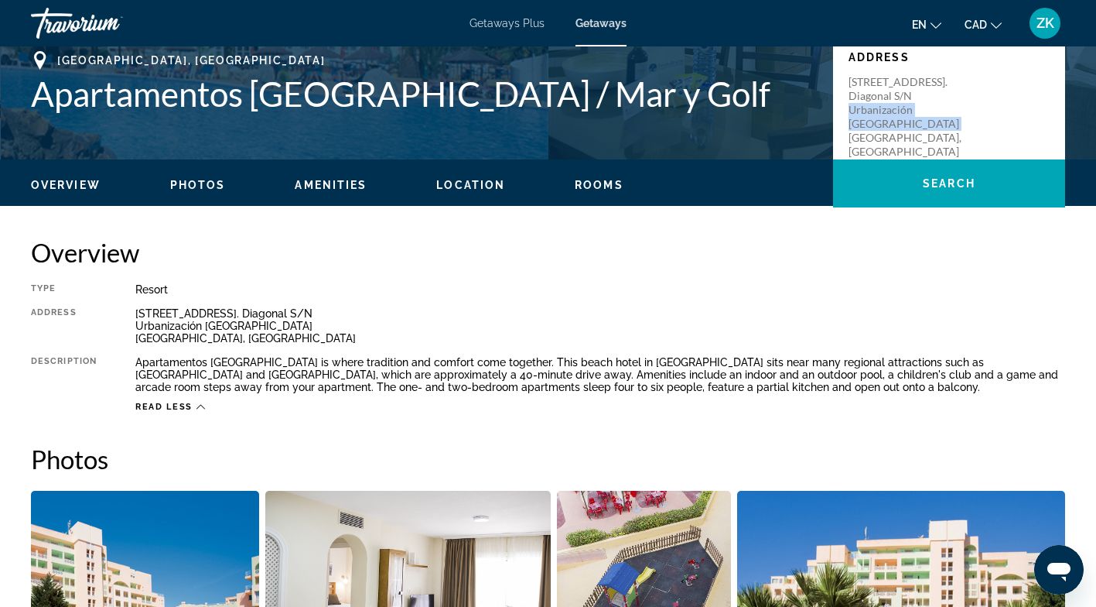
click at [992, 91] on div "[STREET_ADDRESS]. Diagonal S/N Urbanización [GEOGRAPHIC_DATA] [GEOGRAPHIC_DATA]…" at bounding box center [949, 117] width 201 height 84
copy p "[STREET_ADDRESS]. Diagonal S/N Urbanización [GEOGRAPHIC_DATA] [GEOGRAPHIC_DATA]…"
